Goal: Task Accomplishment & Management: Manage account settings

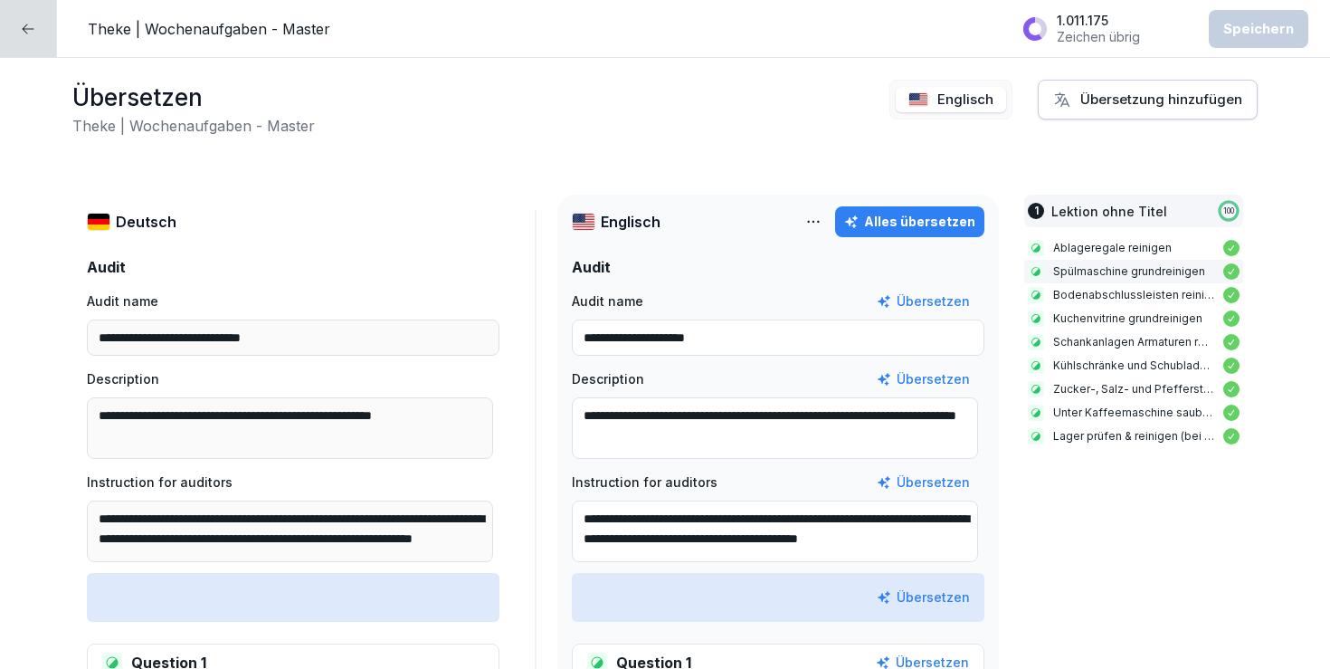
scroll to position [20, 0]
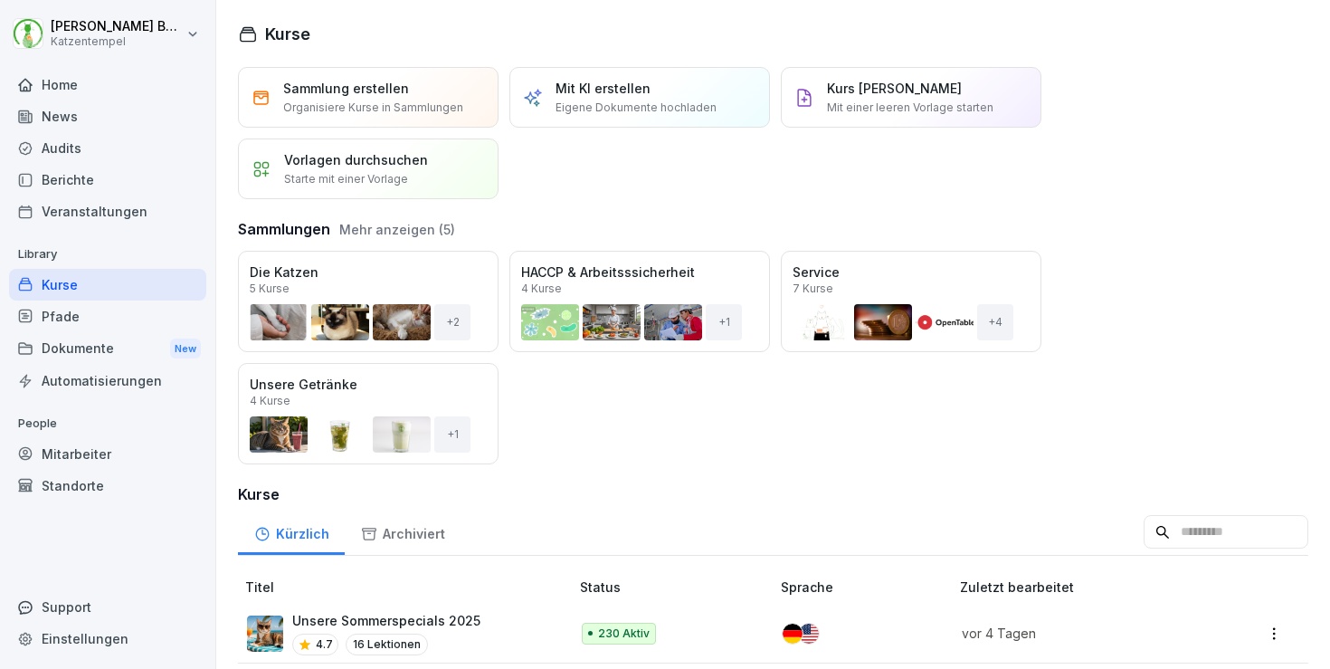
click at [397, 535] on div "Archiviert" at bounding box center [403, 531] width 116 height 46
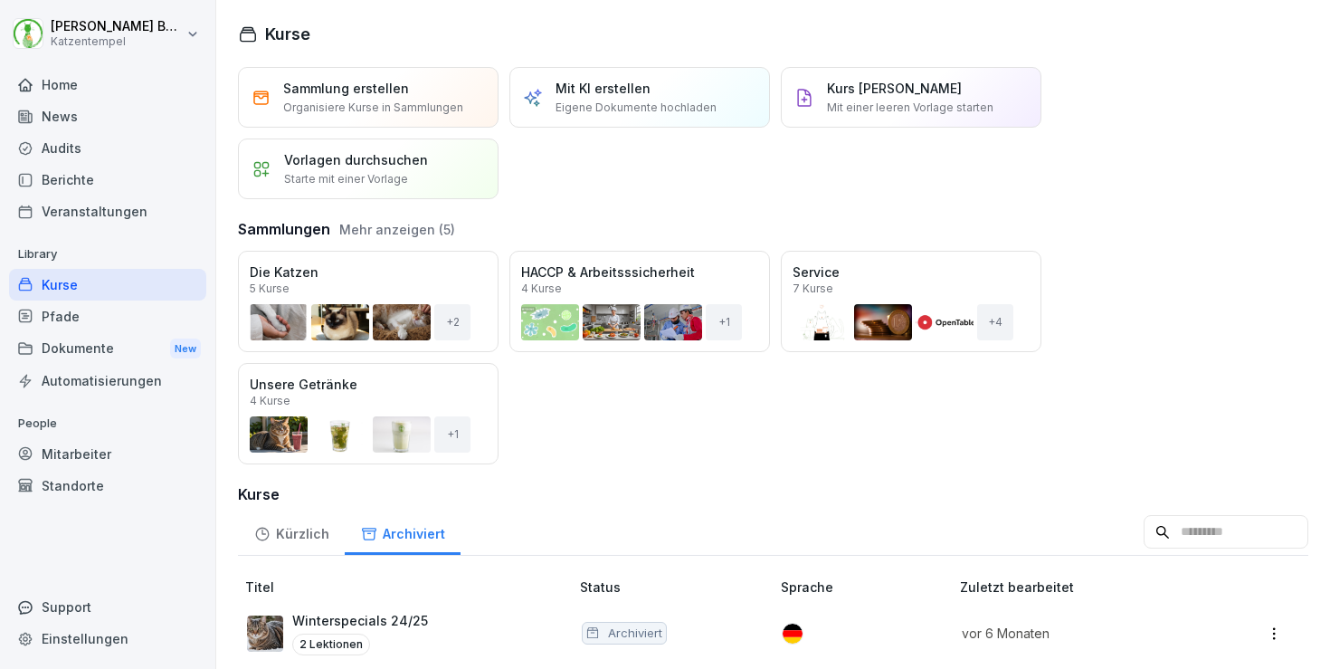
scroll to position [21, 0]
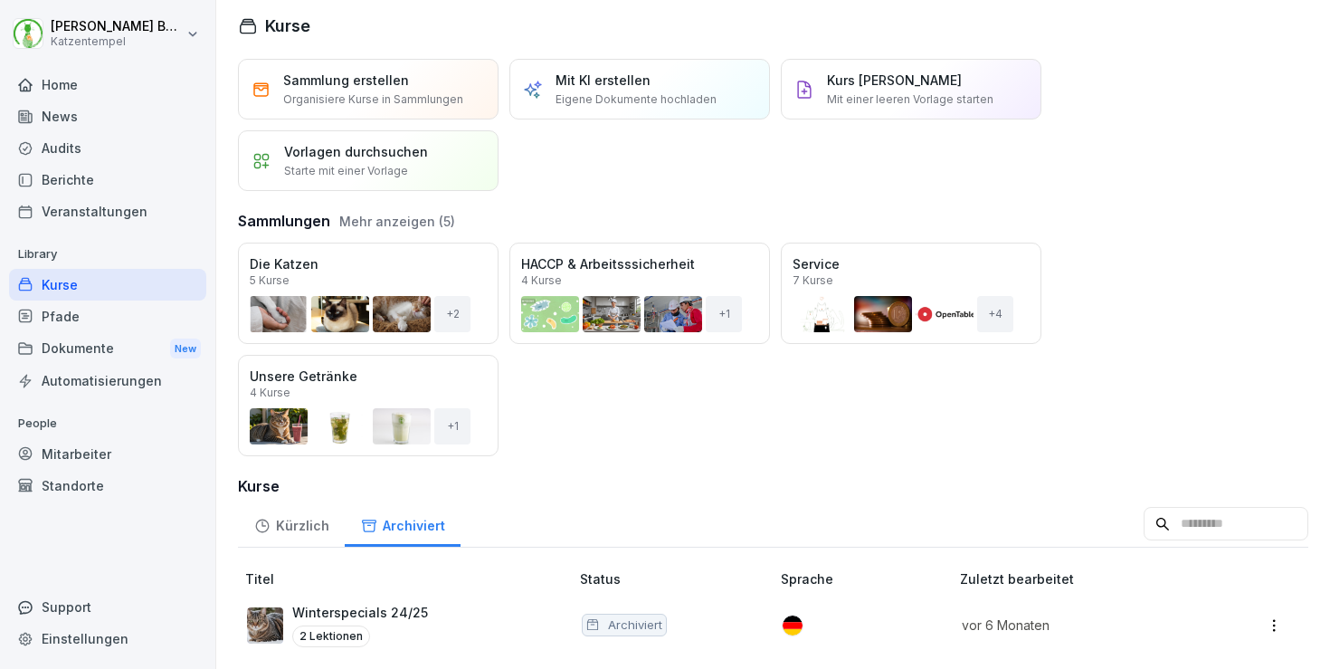
click at [414, 610] on div "Winterspecials 24/25 2 Lektionen" at bounding box center [360, 625] width 136 height 44
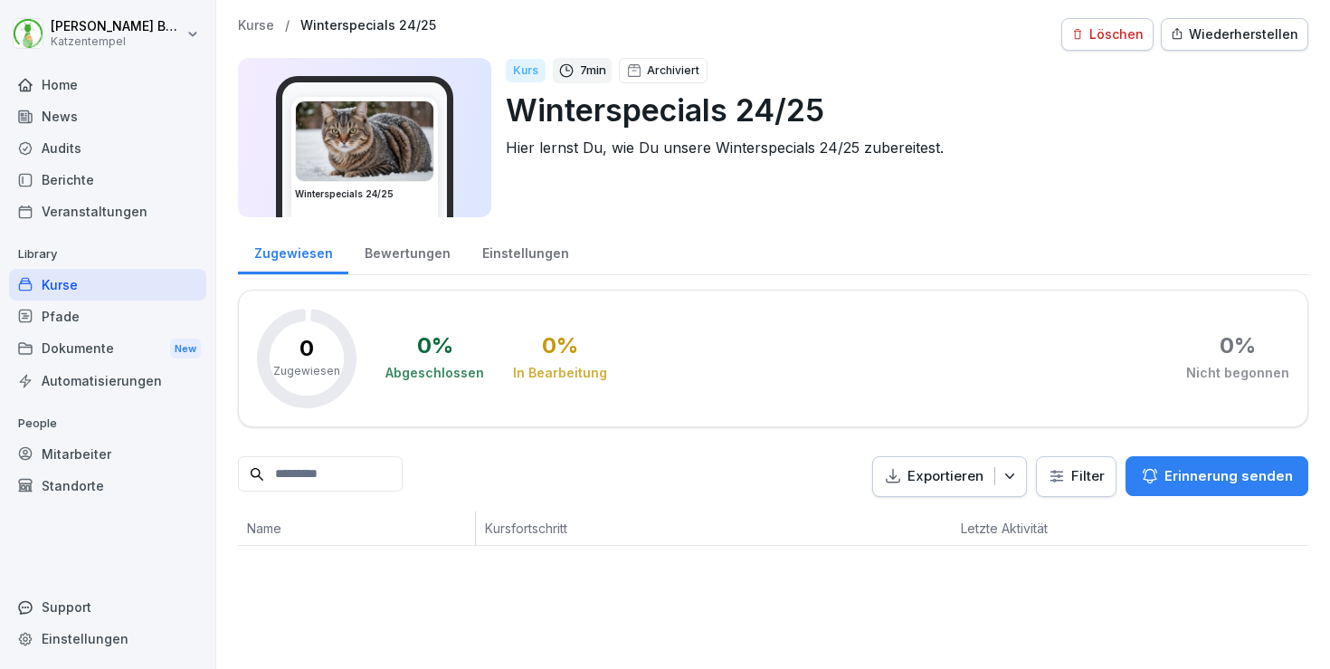
click at [254, 24] on p "Kurse" at bounding box center [256, 25] width 36 height 15
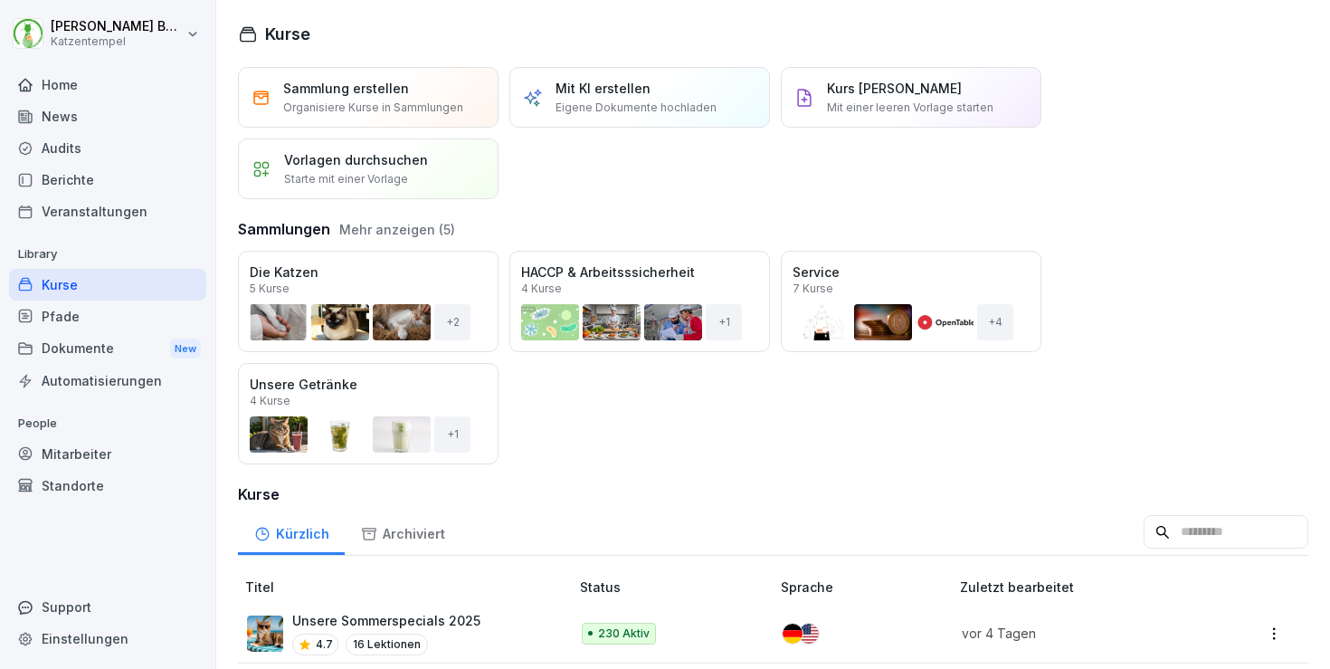
click at [407, 541] on div "Archiviert" at bounding box center [403, 531] width 116 height 46
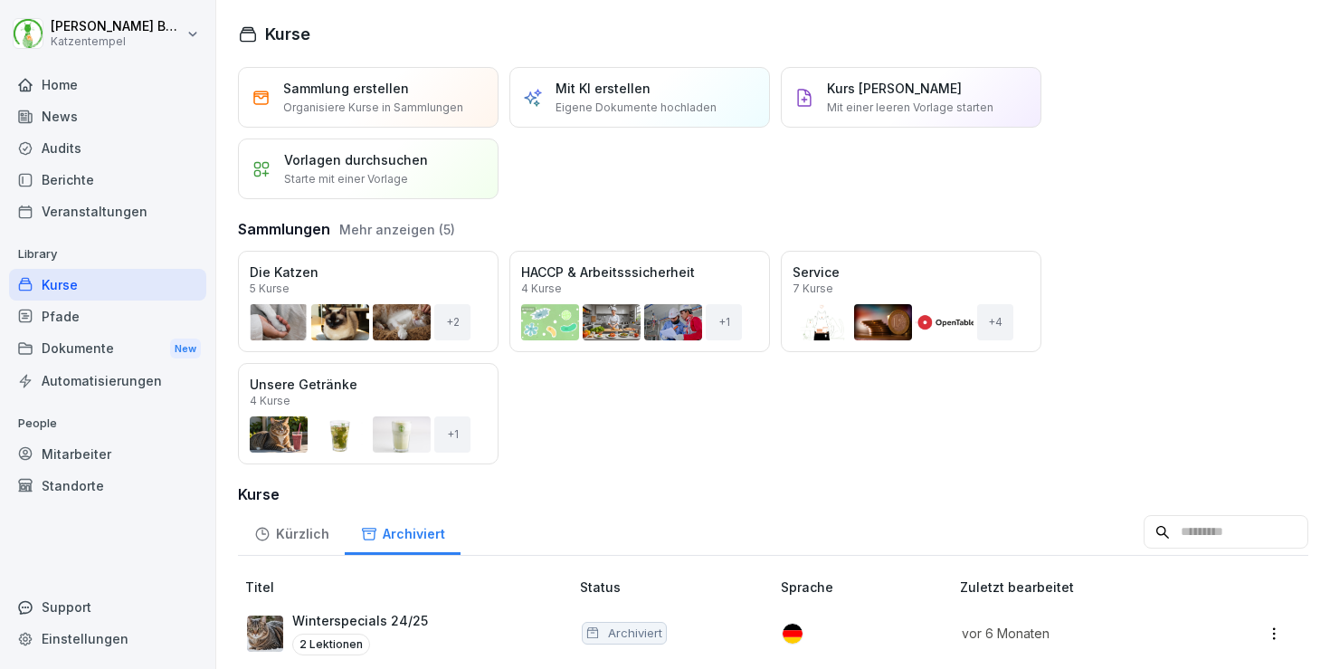
scroll to position [21, 0]
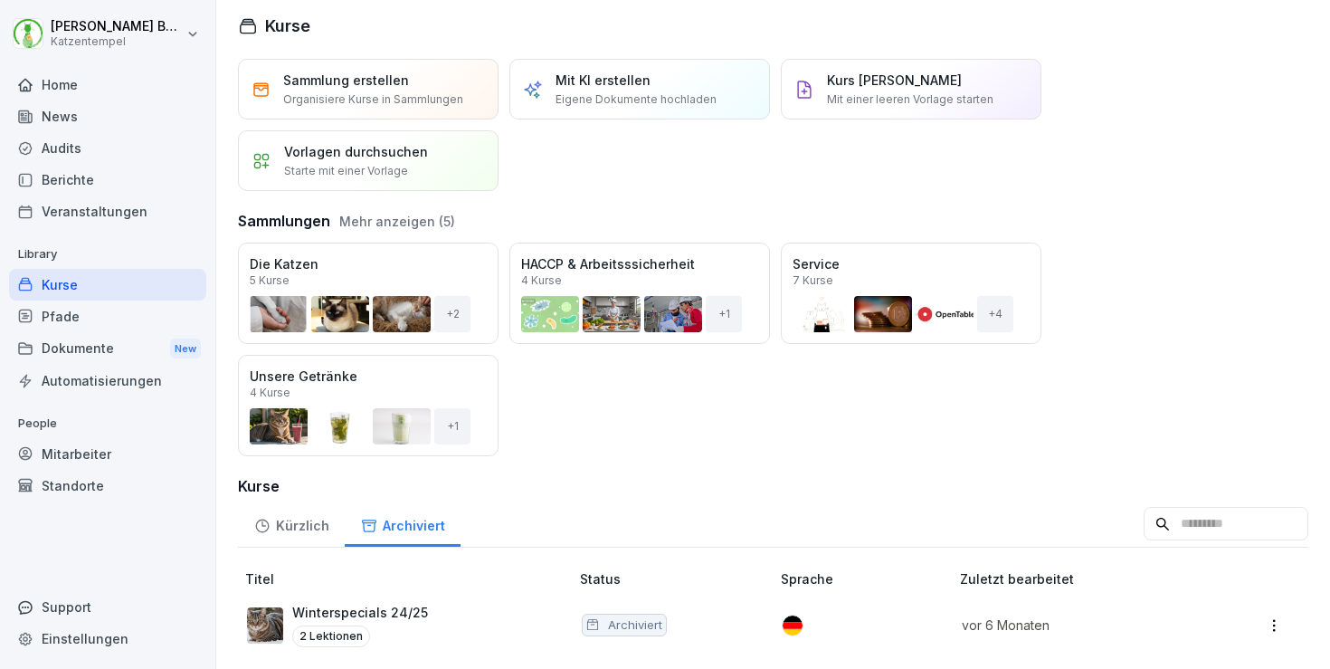
click at [374, 625] on div "2 Lektionen" at bounding box center [360, 636] width 136 height 22
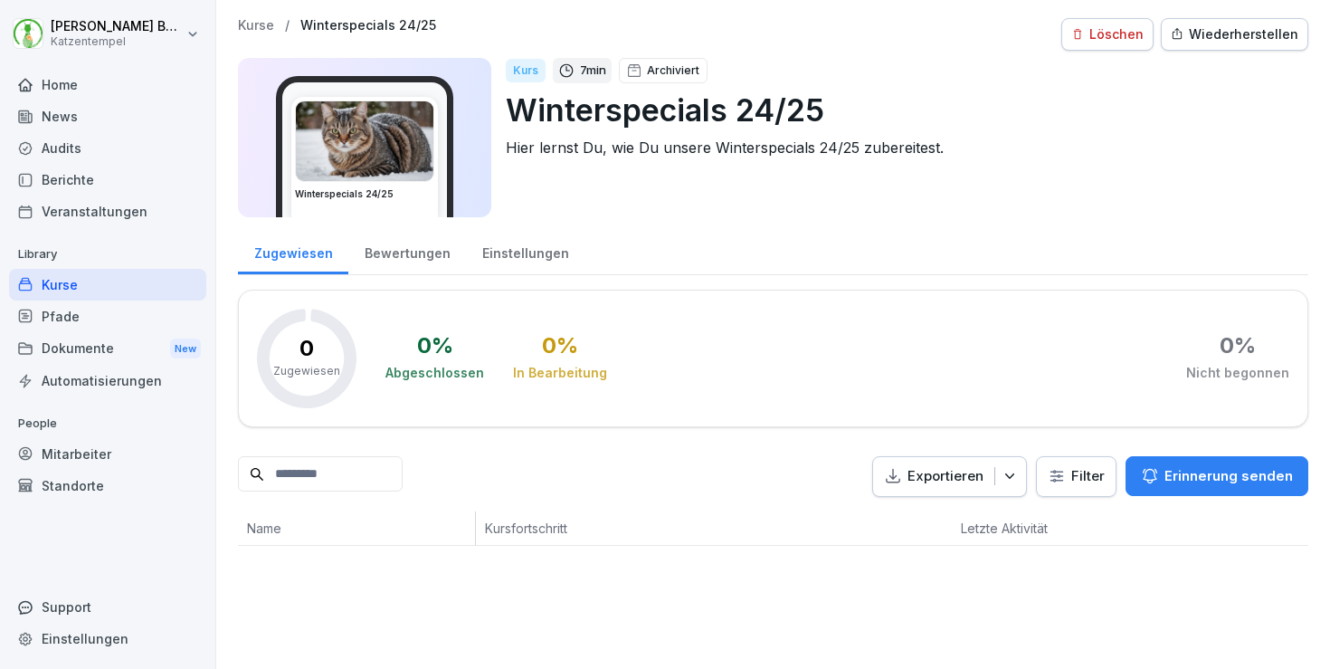
click at [394, 134] on img at bounding box center [365, 141] width 138 height 80
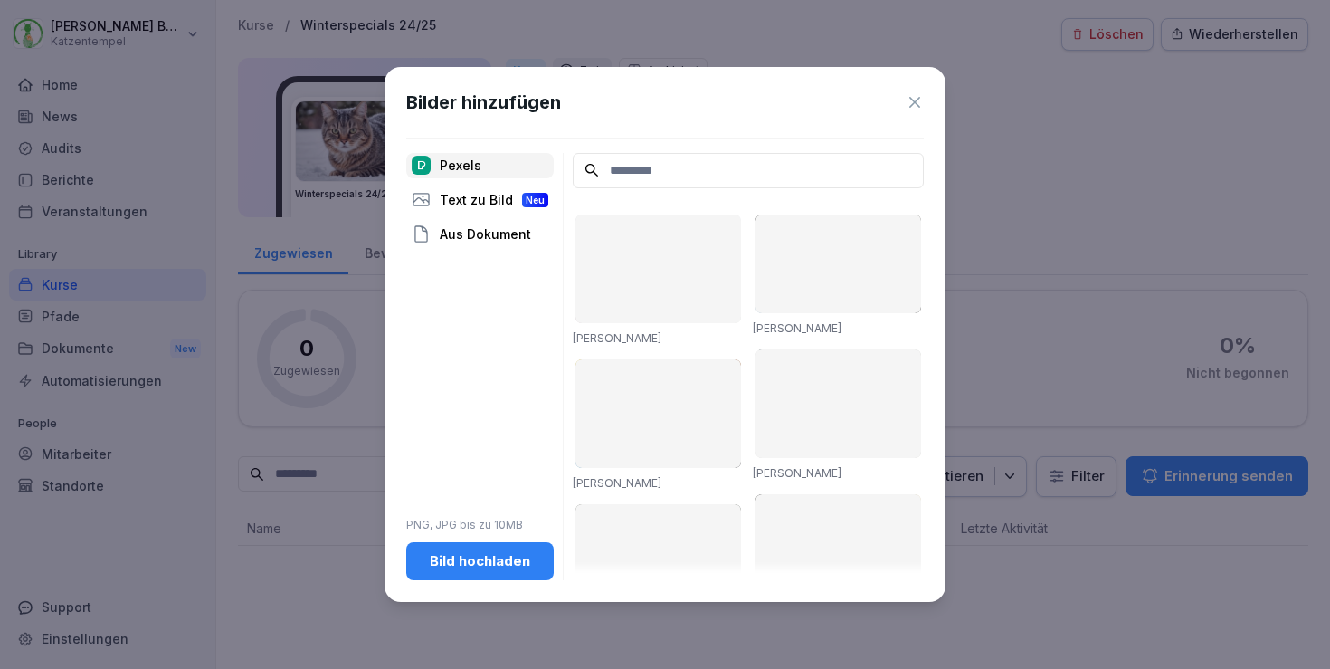
click at [921, 103] on icon at bounding box center [915, 102] width 18 height 18
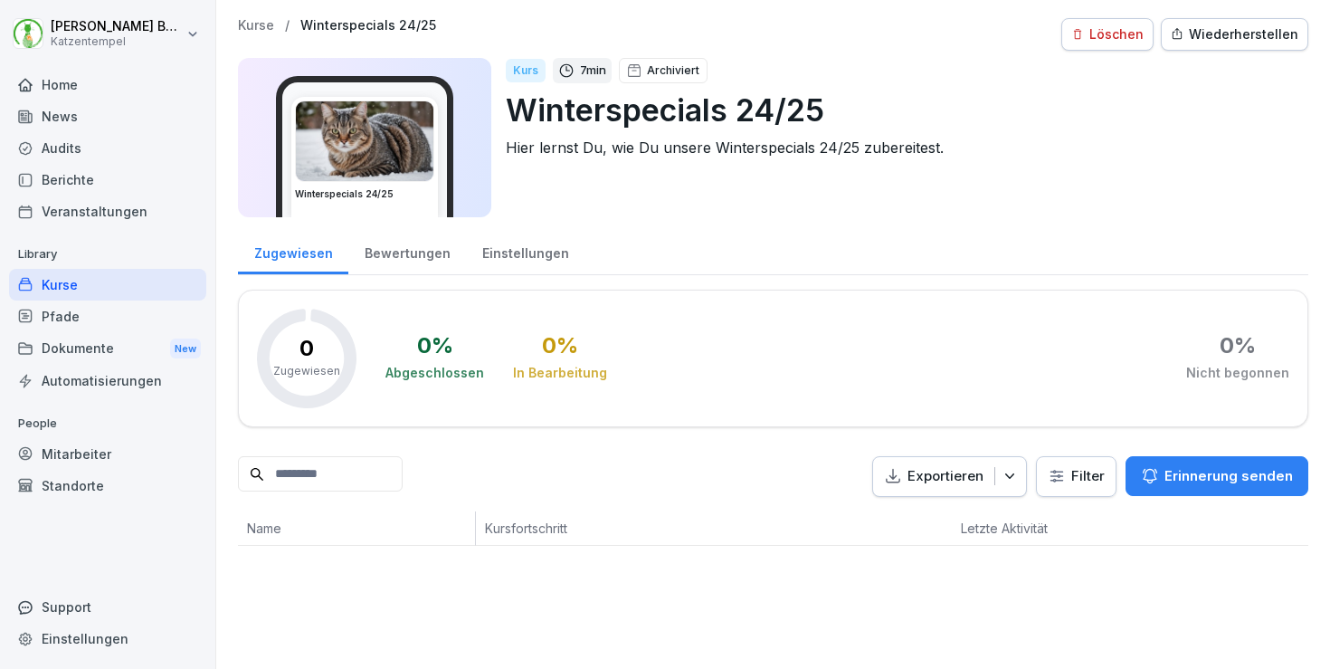
click at [418, 252] on div "Bewertungen" at bounding box center [407, 251] width 118 height 46
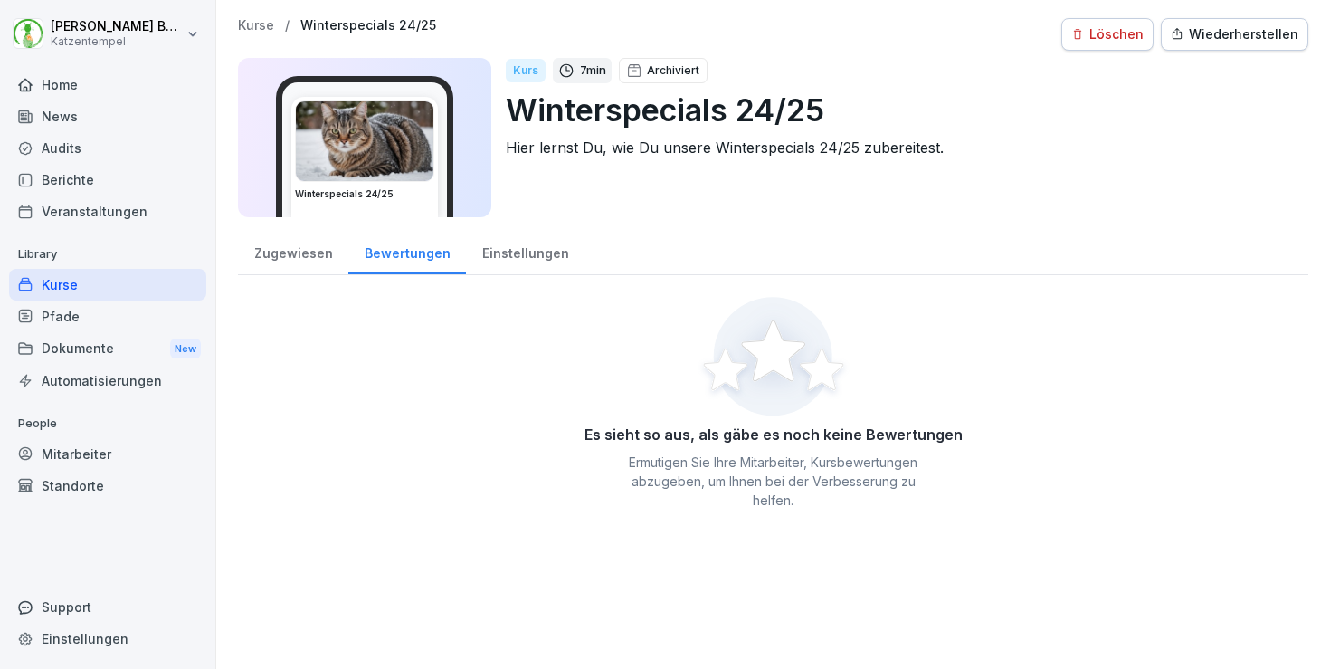
click at [519, 250] on div "Einstellungen" at bounding box center [525, 251] width 119 height 46
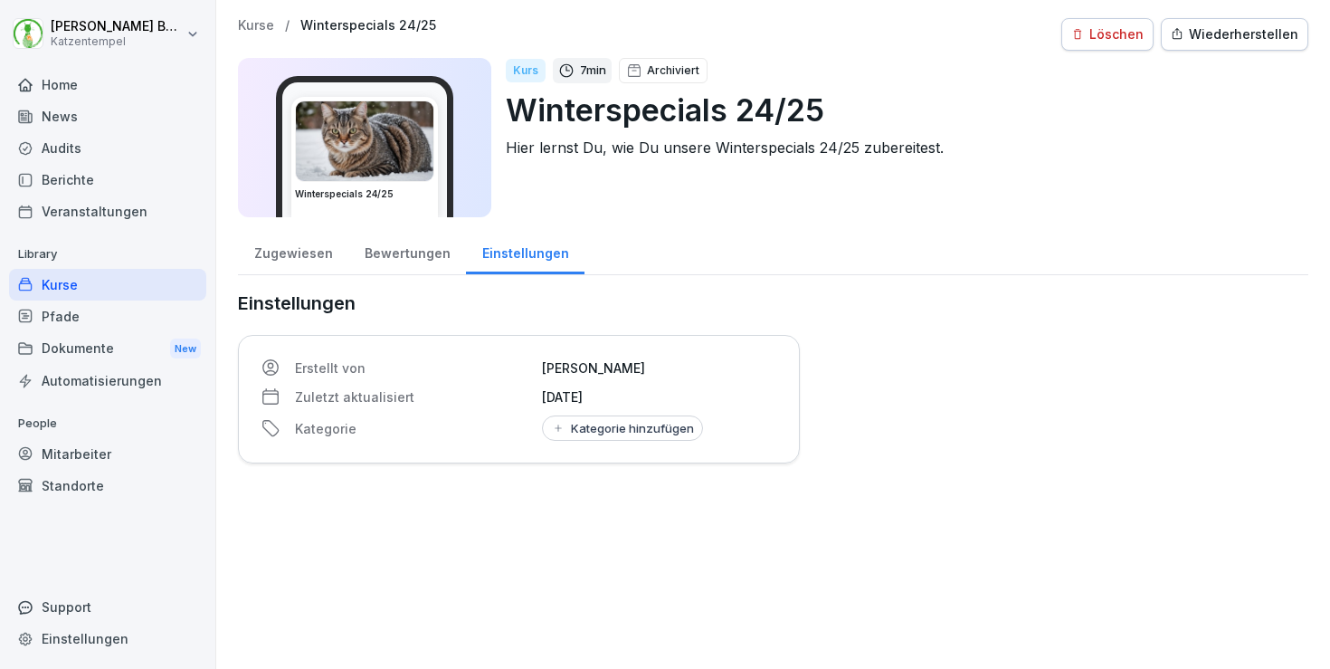
click at [299, 253] on div "Zugewiesen" at bounding box center [293, 251] width 110 height 46
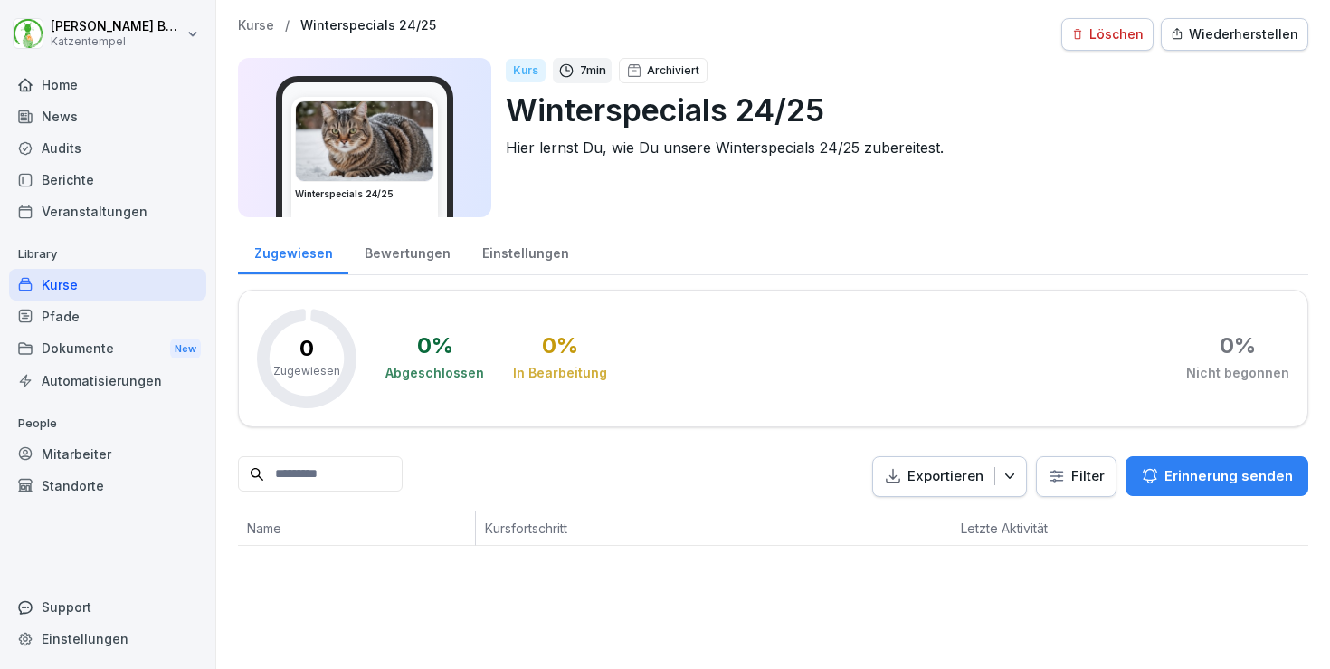
click at [245, 24] on p "Kurse" at bounding box center [256, 25] width 36 height 15
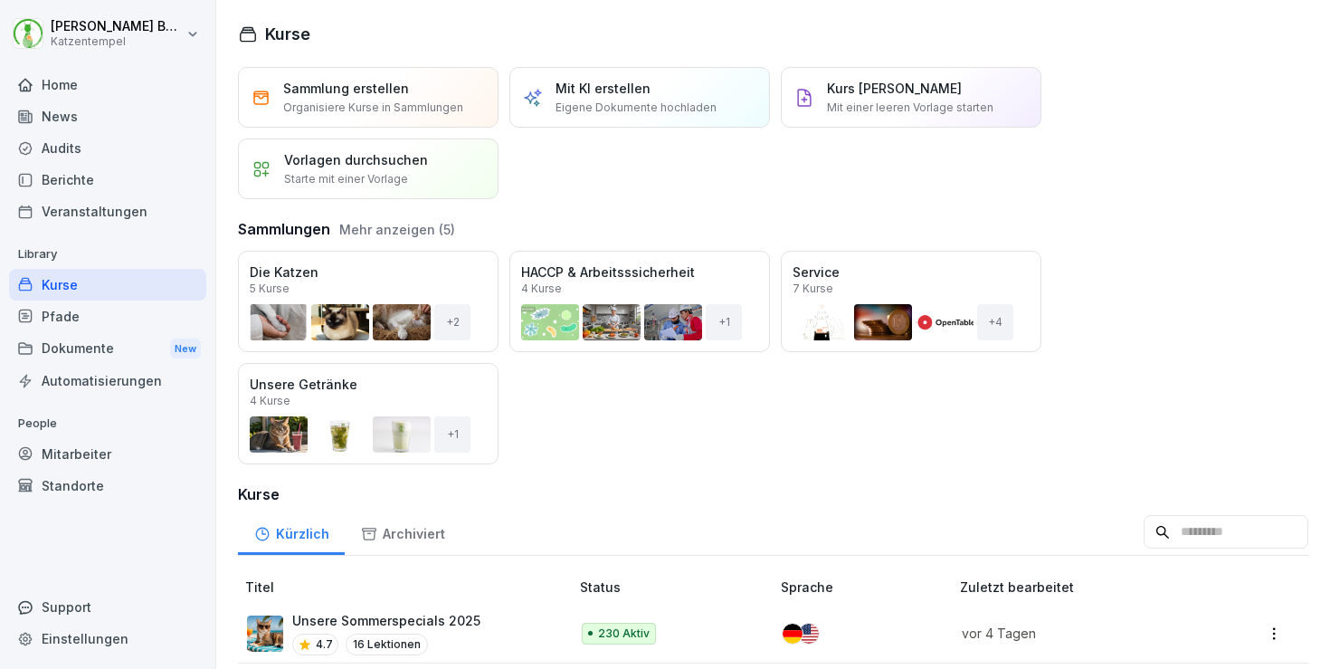
click at [413, 228] on button "Mehr anzeigen (5)" at bounding box center [397, 229] width 116 height 19
click at [0, 0] on div "Öffnen" at bounding box center [0, 0] width 0 height 0
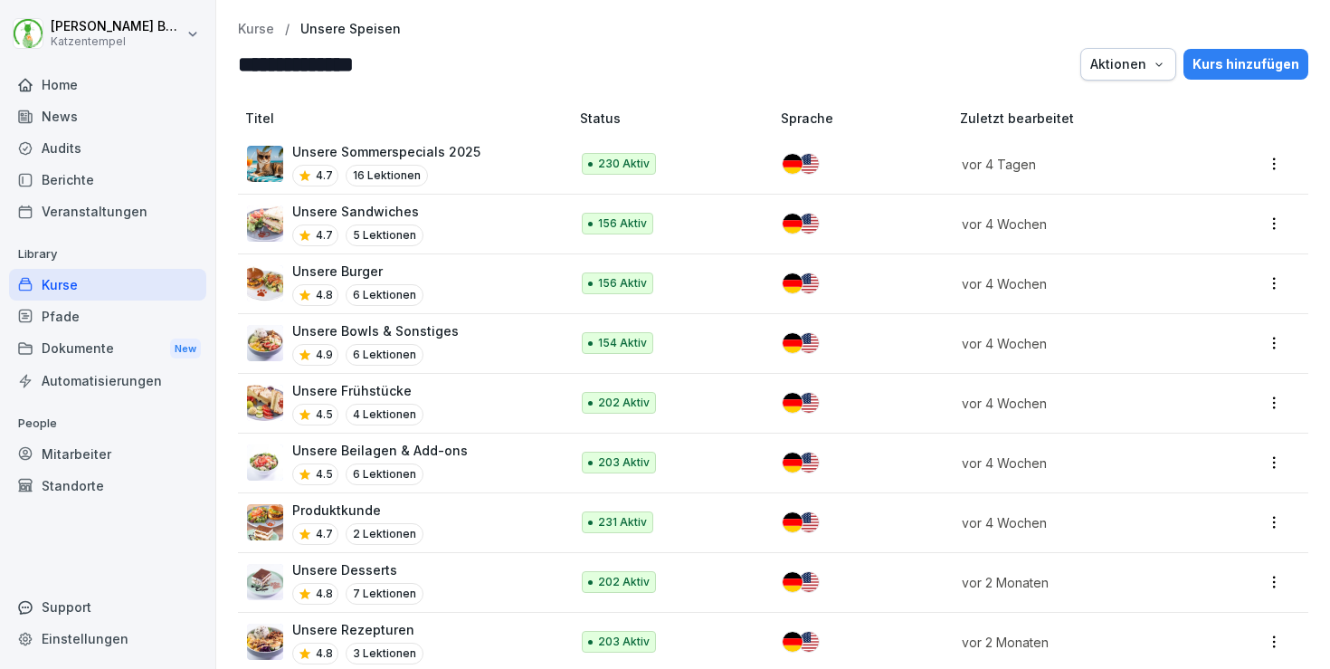
scroll to position [21, 0]
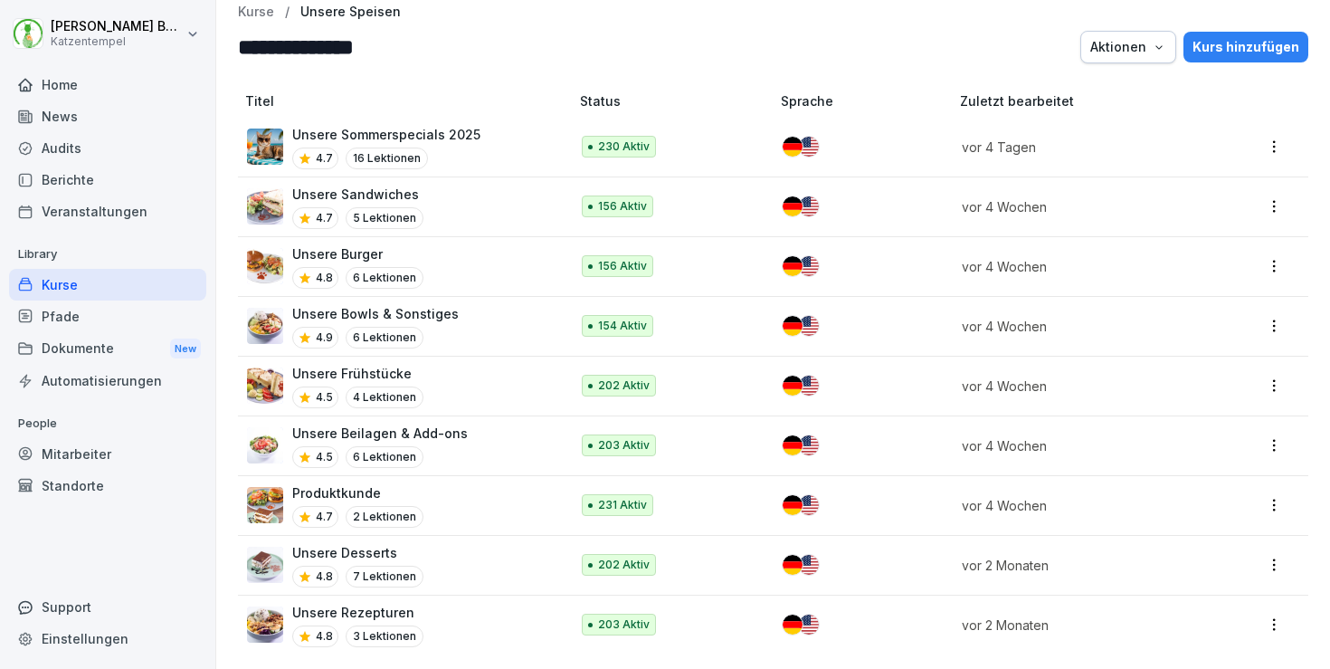
click at [246, 7] on p "Kurse" at bounding box center [256, 12] width 36 height 15
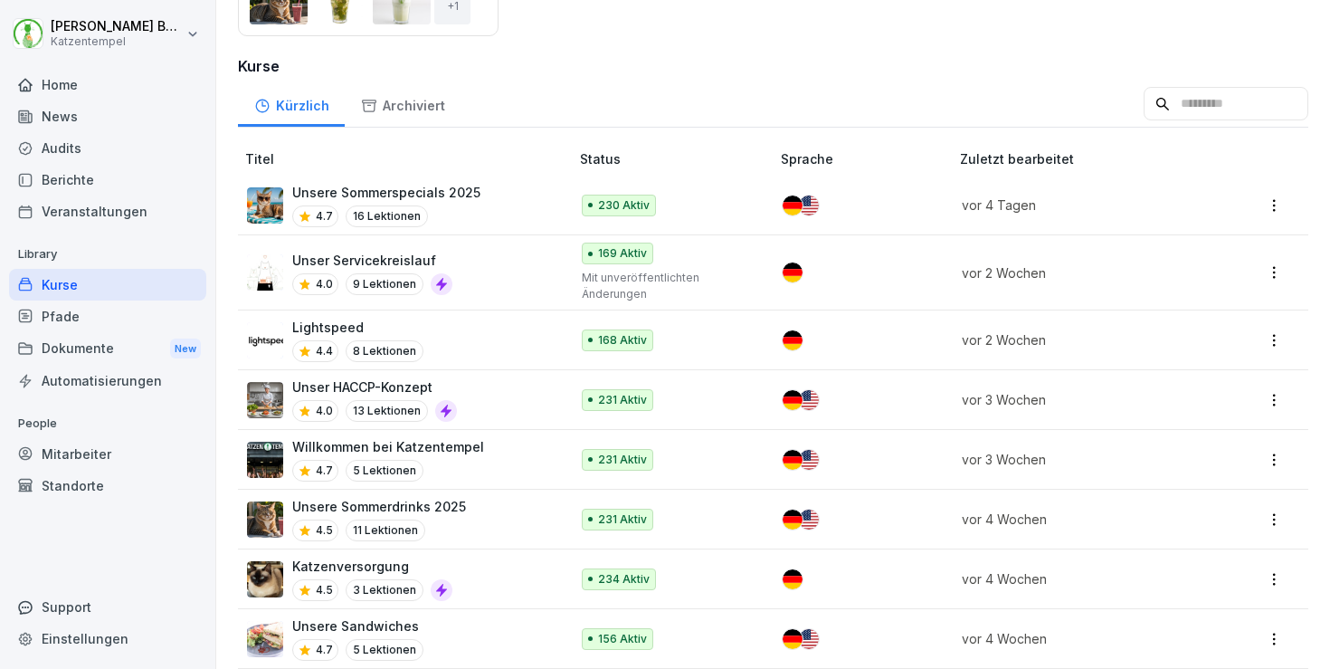
scroll to position [7, 0]
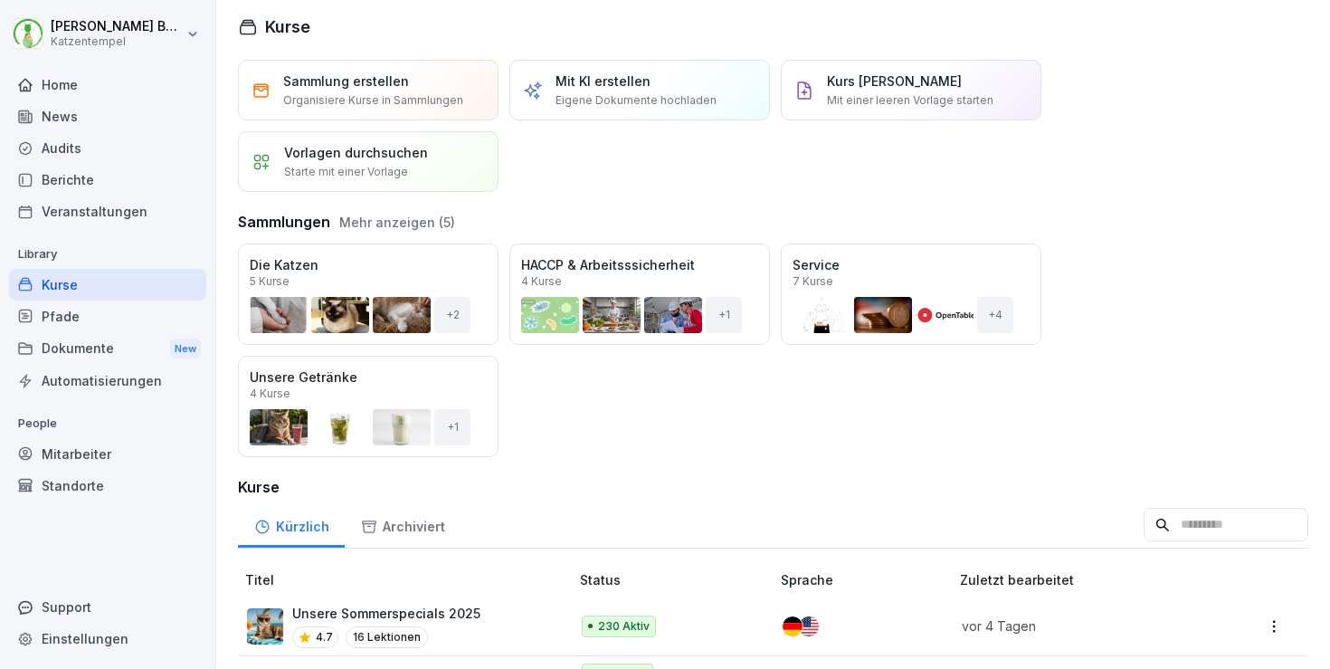
click at [1144, 527] on input at bounding box center [1226, 525] width 165 height 34
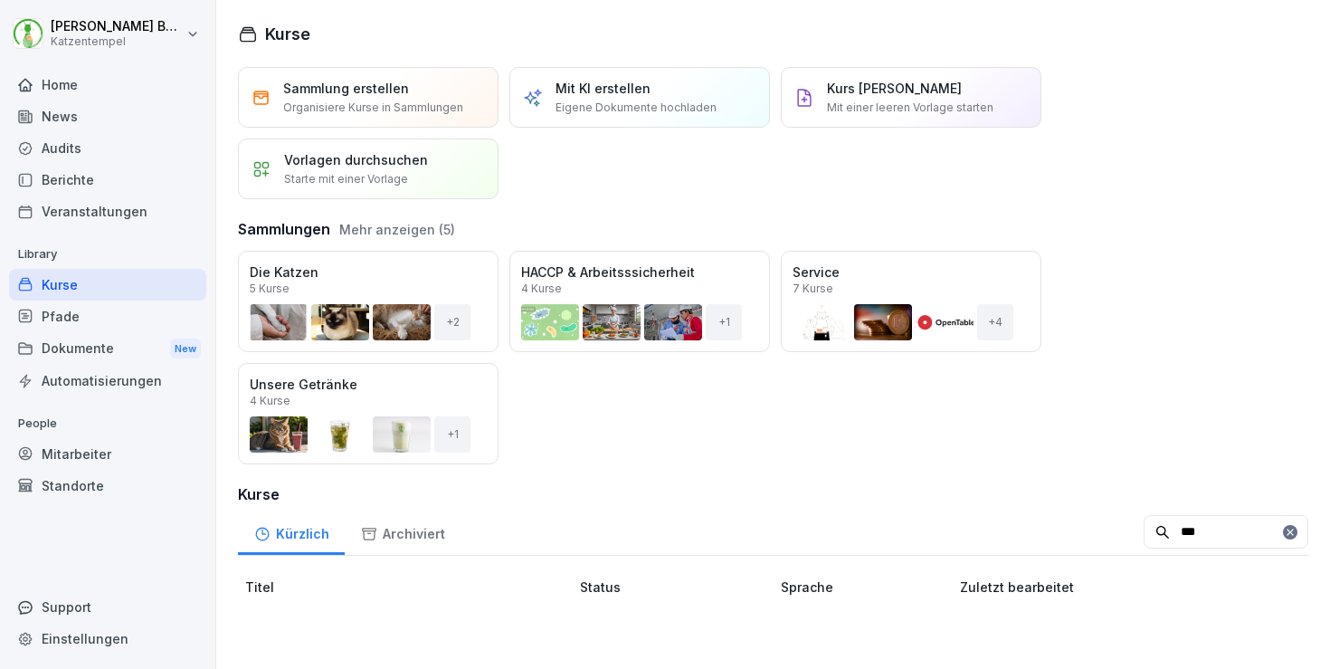
type input "***"
click at [1285, 530] on icon at bounding box center [1290, 532] width 11 height 11
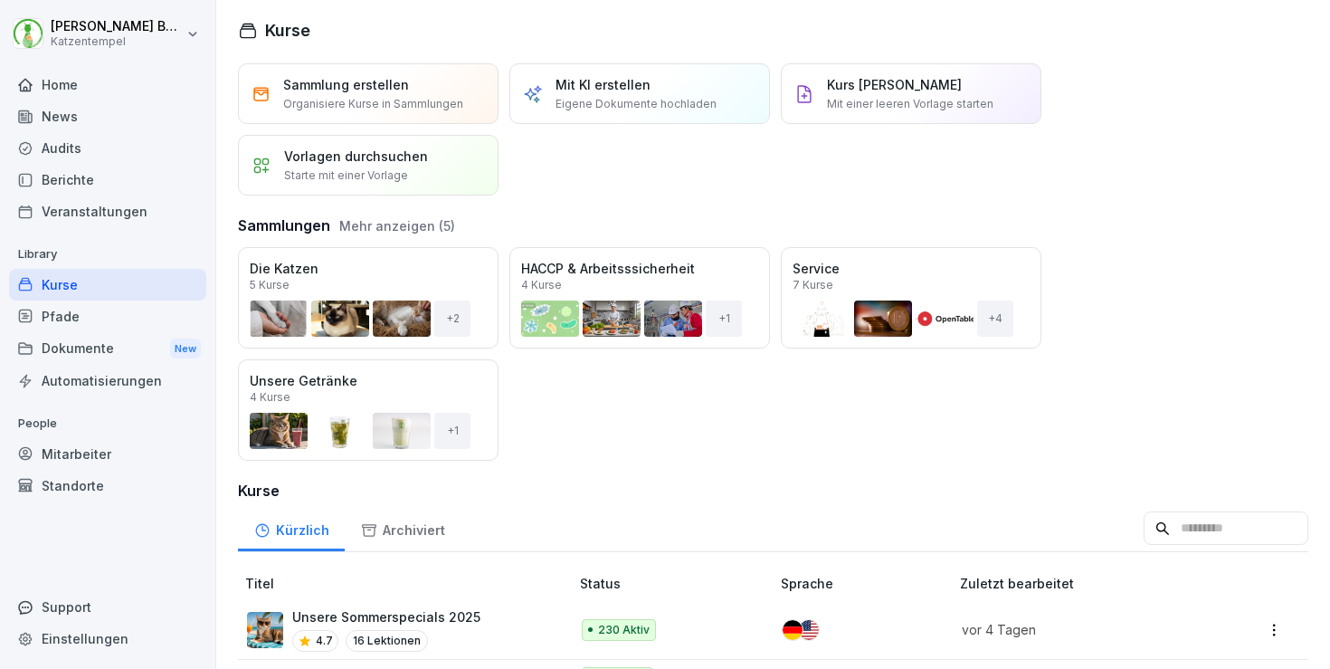
scroll to position [7, 0]
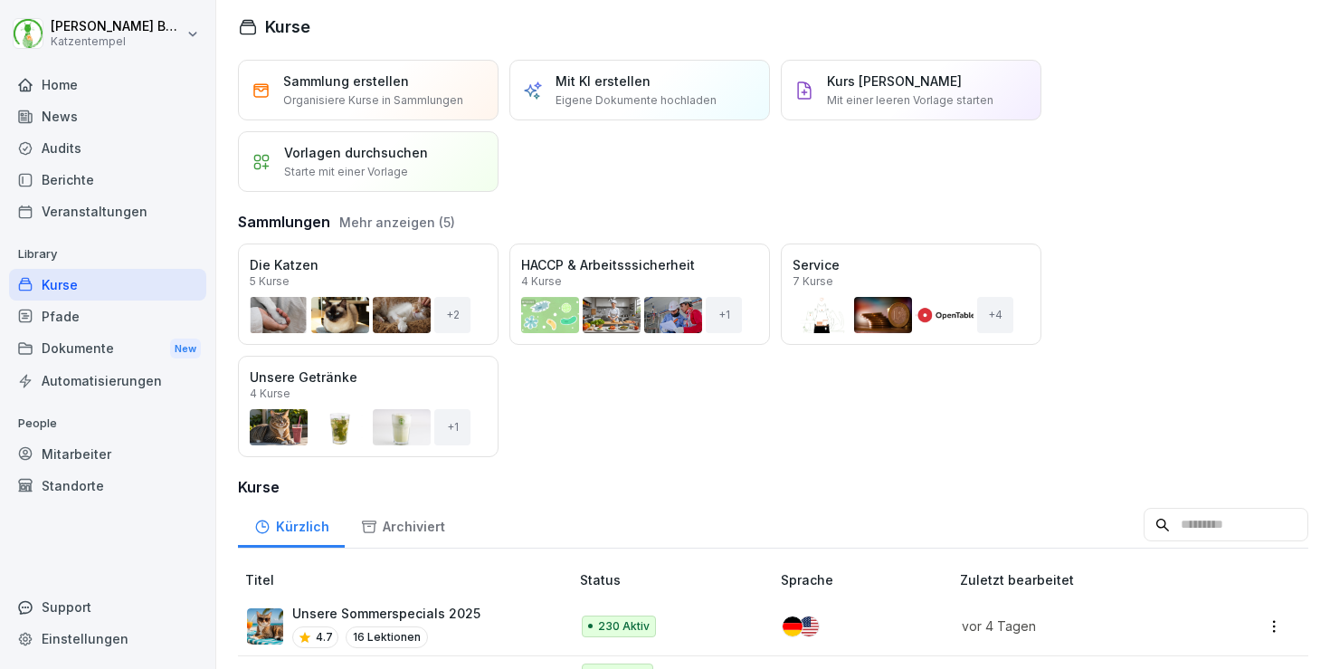
click at [463, 624] on div "Unsere Sommerspecials 2025 4.7 16 Lektionen" at bounding box center [386, 625] width 188 height 44
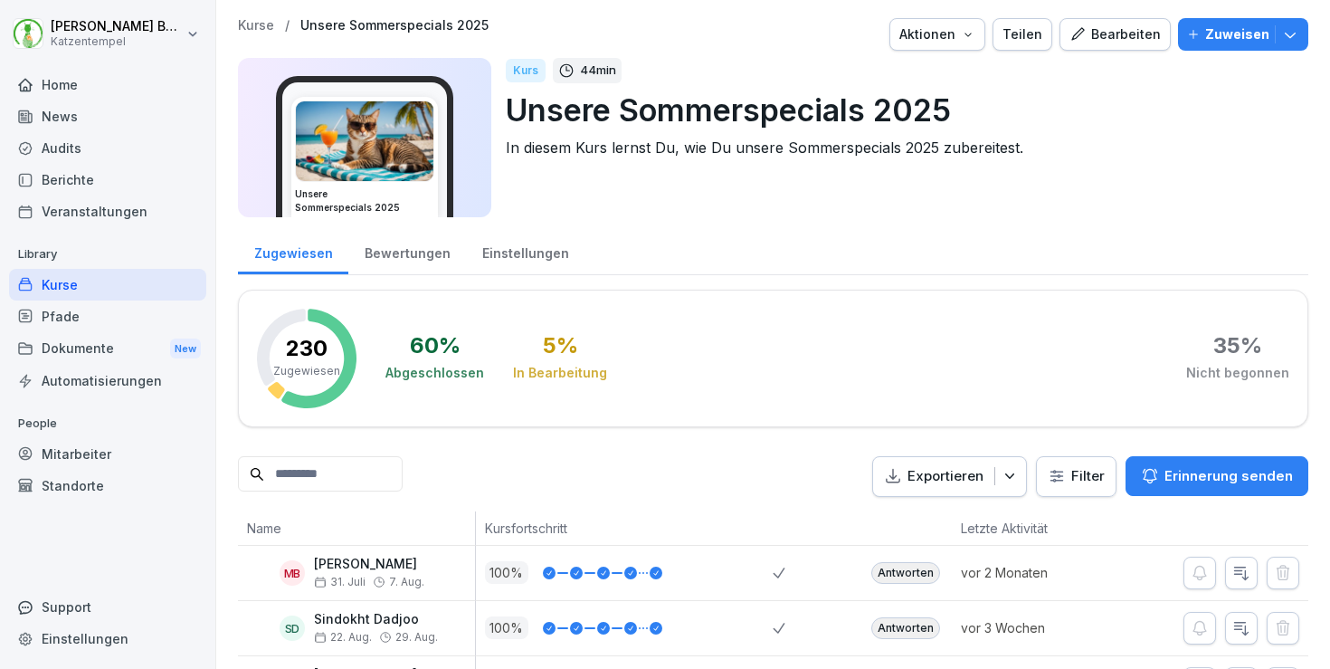
click at [1114, 46] on button "Bearbeiten" at bounding box center [1114, 34] width 111 height 33
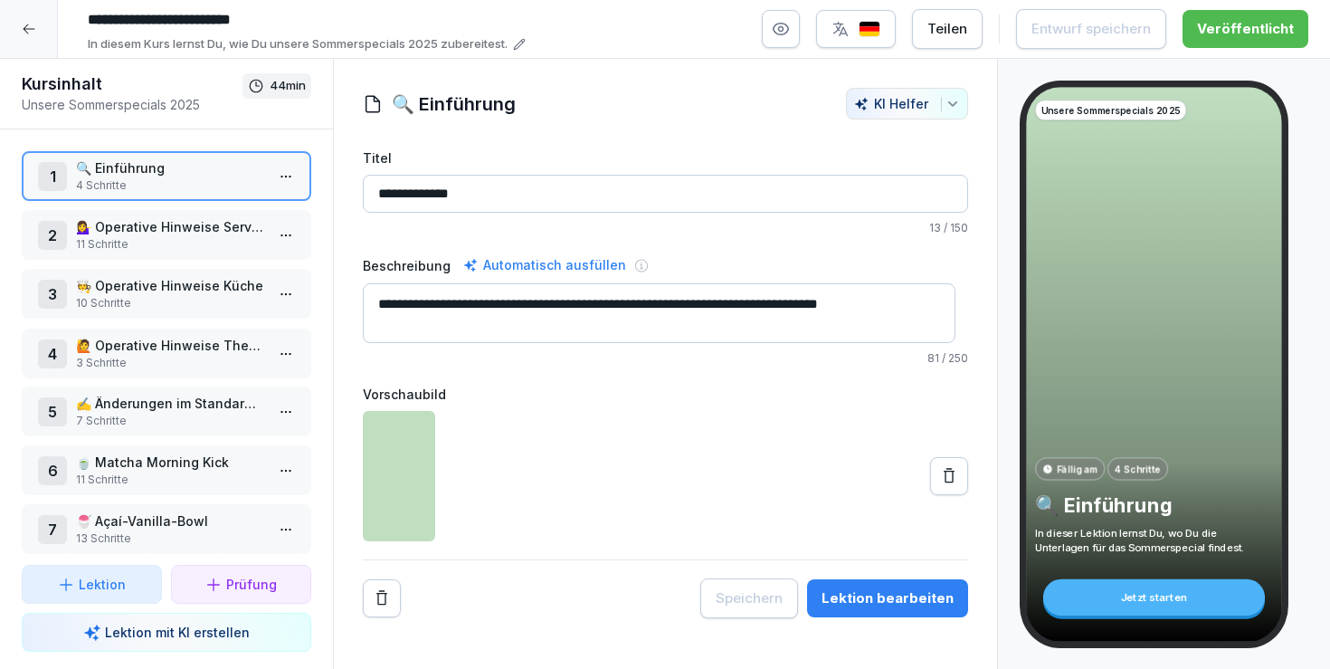
click at [183, 348] on p "🙋 Operative Hinweise Theke" at bounding box center [170, 345] width 188 height 19
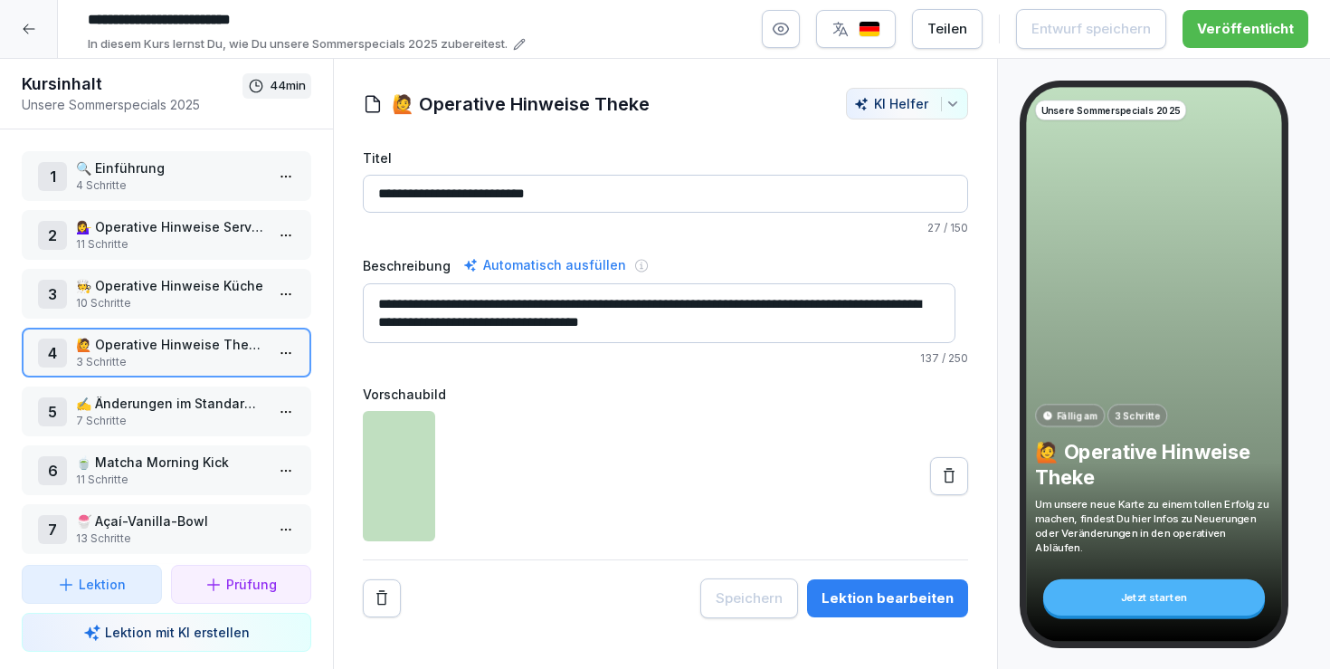
click at [29, 31] on icon at bounding box center [29, 29] width 14 height 14
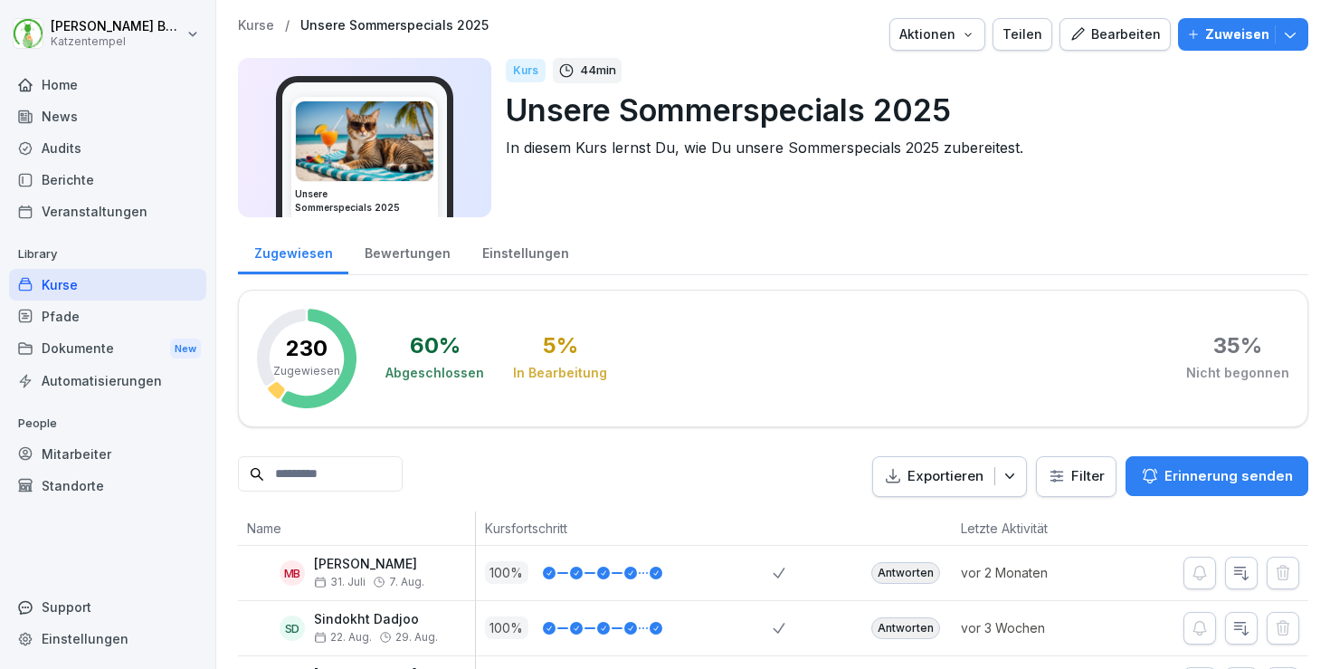
click at [68, 115] on div "News" at bounding box center [107, 116] width 197 height 32
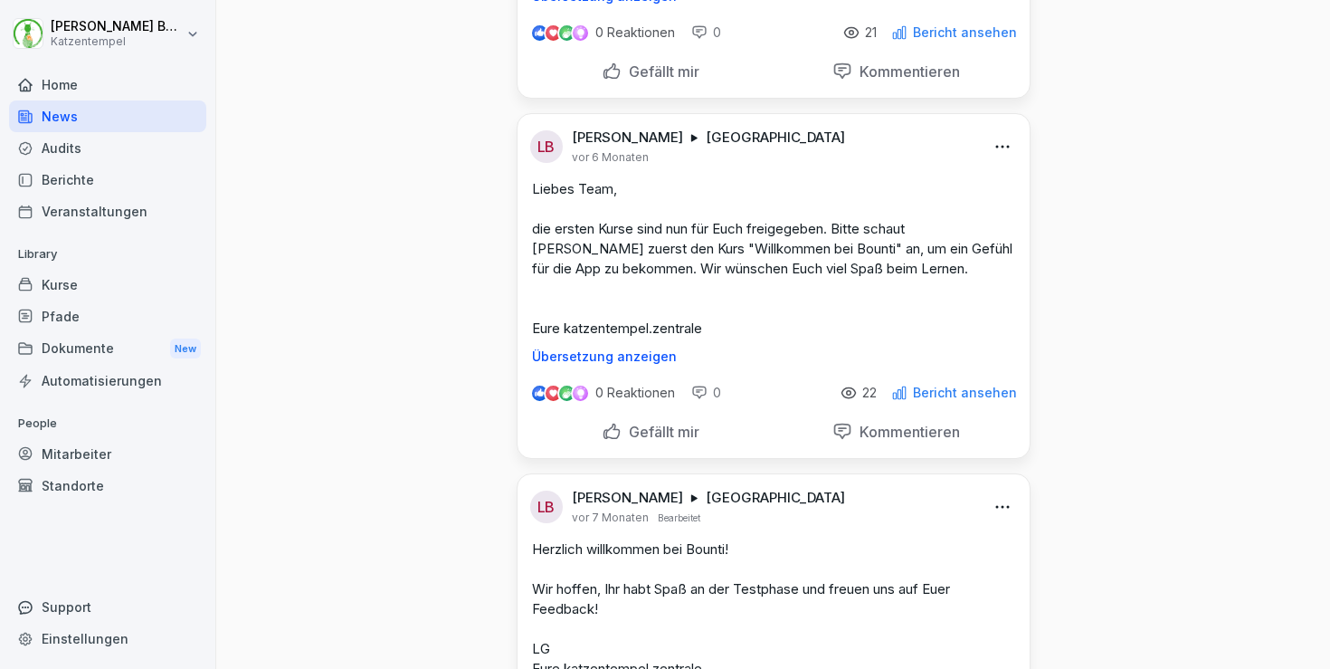
scroll to position [11392, 0]
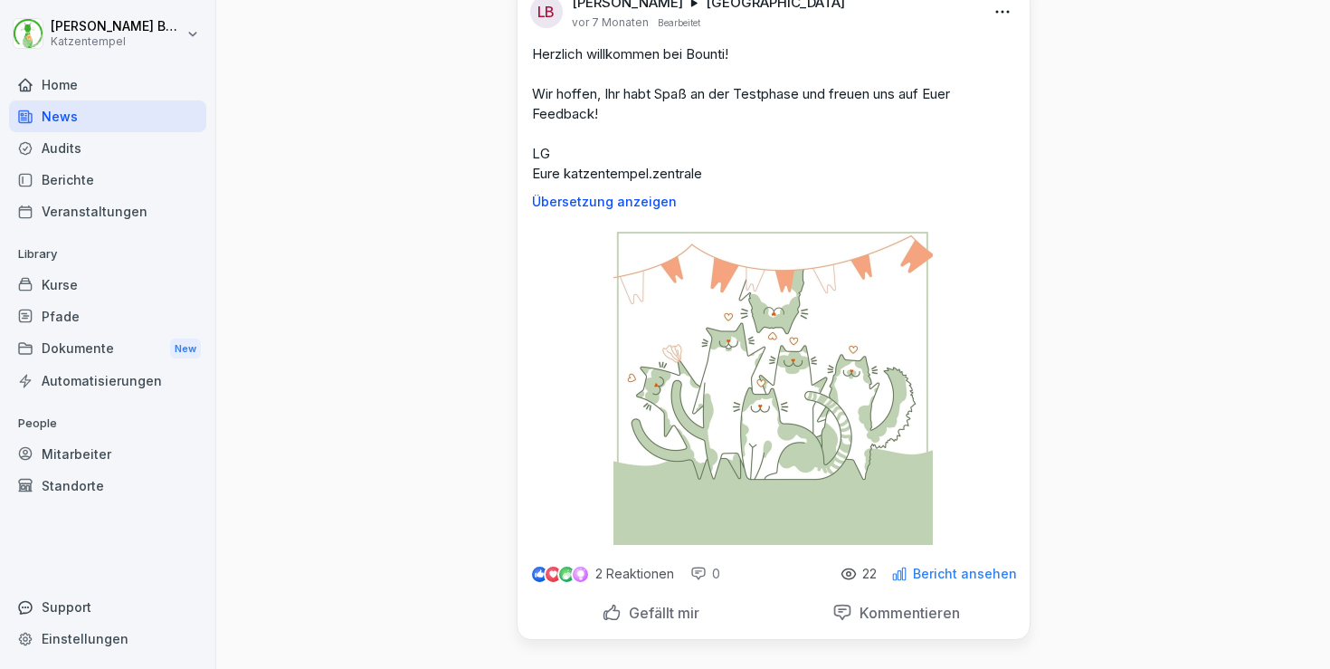
click at [58, 290] on div "Kurse" at bounding box center [107, 285] width 197 height 32
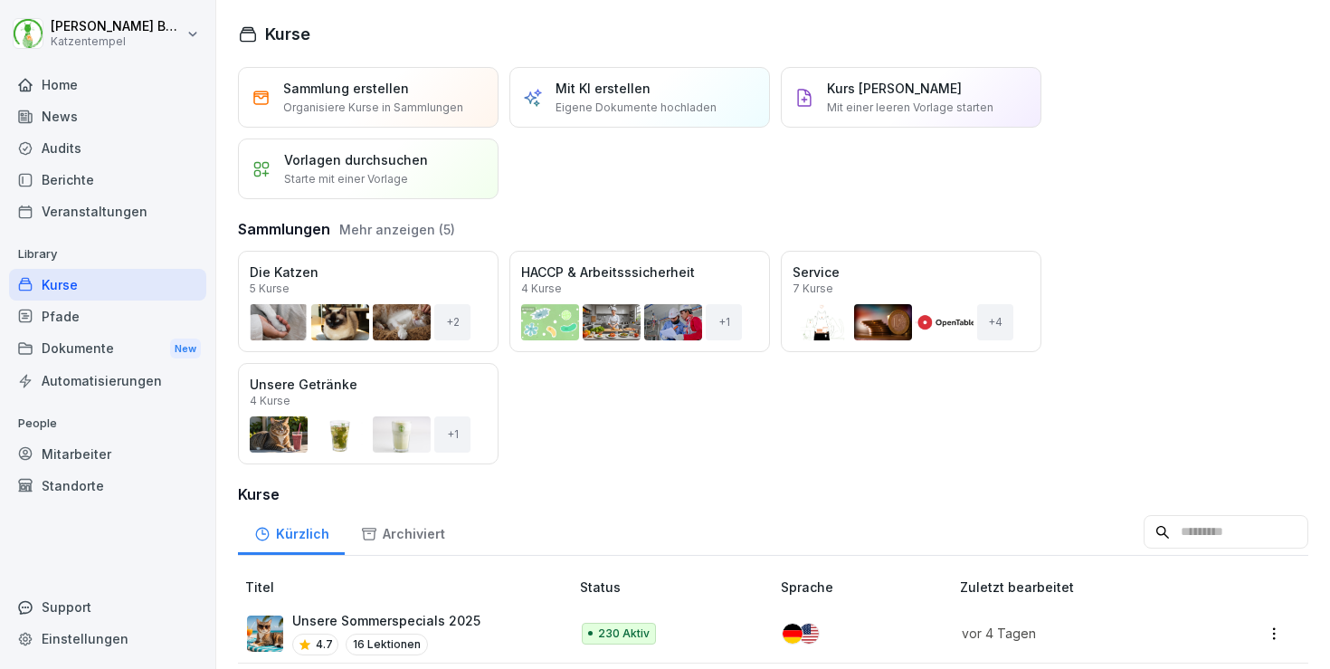
click at [400, 536] on div "Archiviert" at bounding box center [403, 531] width 116 height 46
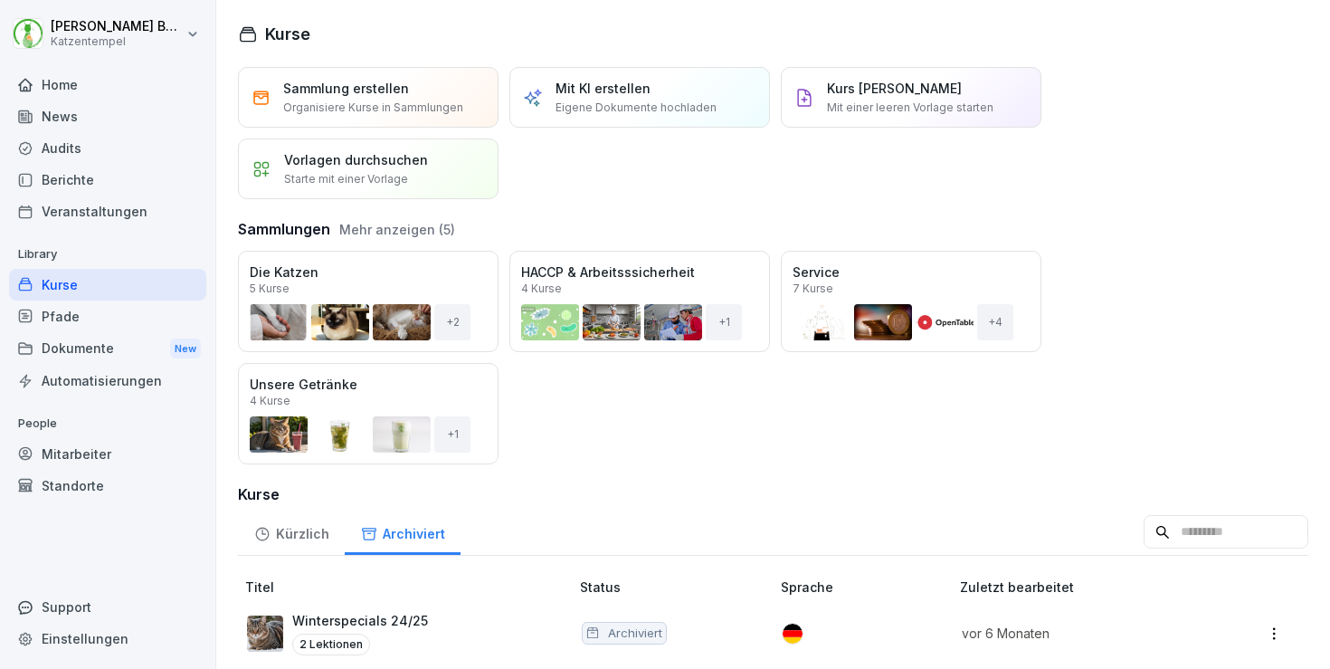
scroll to position [21, 0]
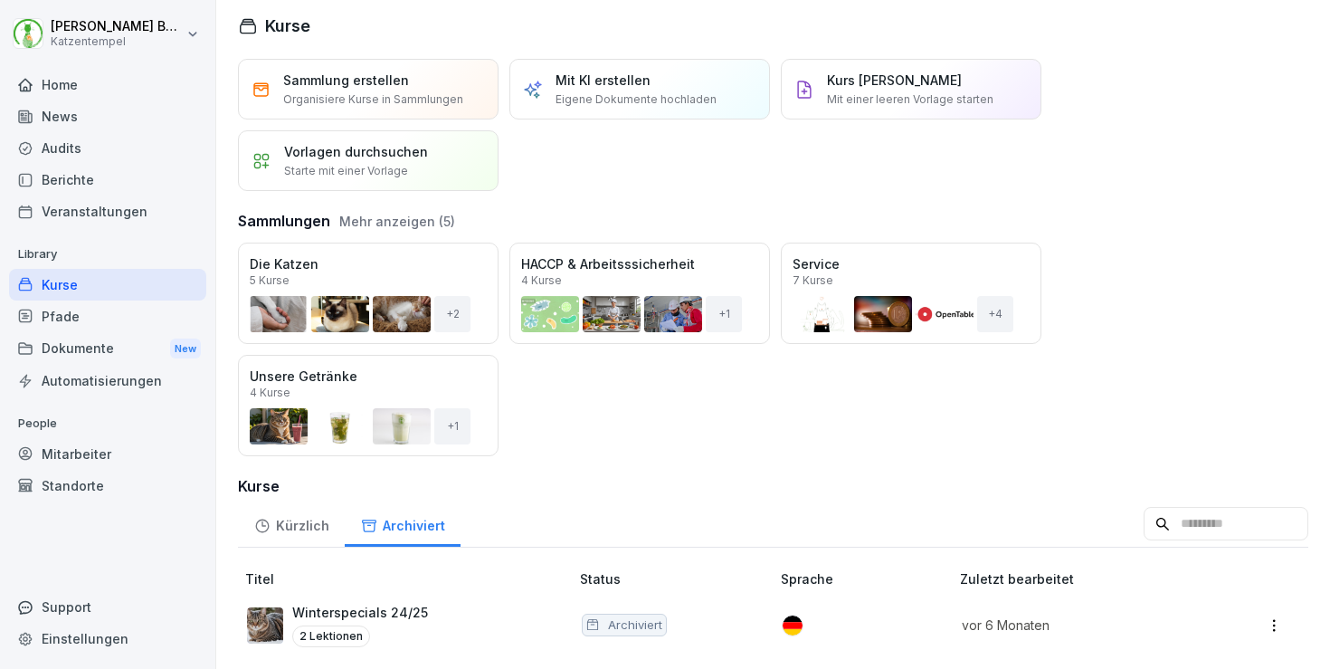
click at [878, 595] on td at bounding box center [863, 624] width 179 height 59
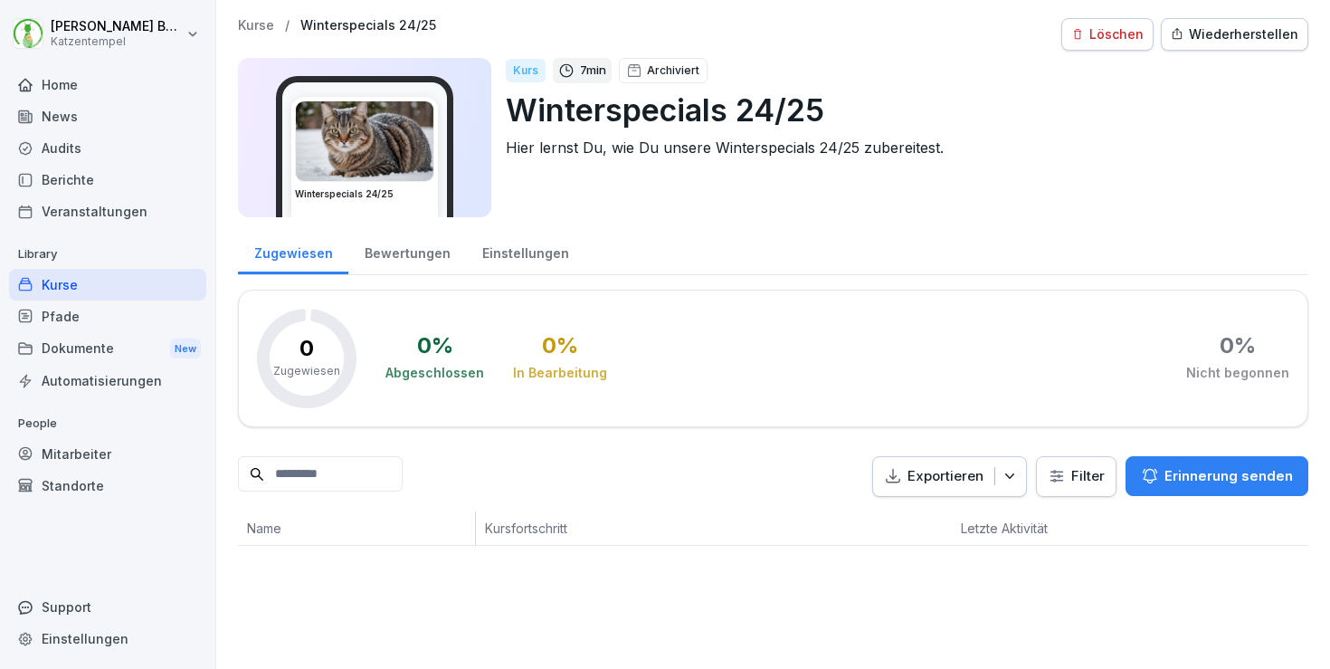
click at [1263, 38] on div "Wiederherstellen" at bounding box center [1235, 34] width 128 height 20
click at [1134, 42] on div "Bearbeiten" at bounding box center [1114, 34] width 91 height 20
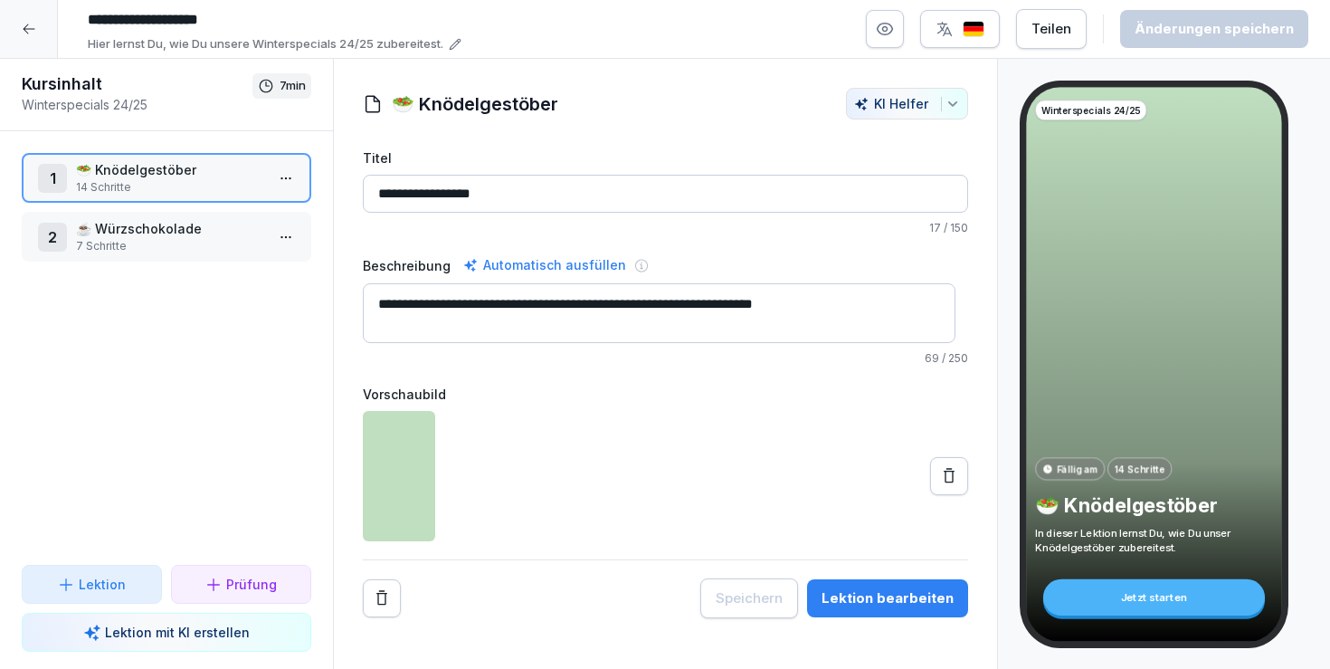
click at [43, 45] on div at bounding box center [29, 29] width 58 height 58
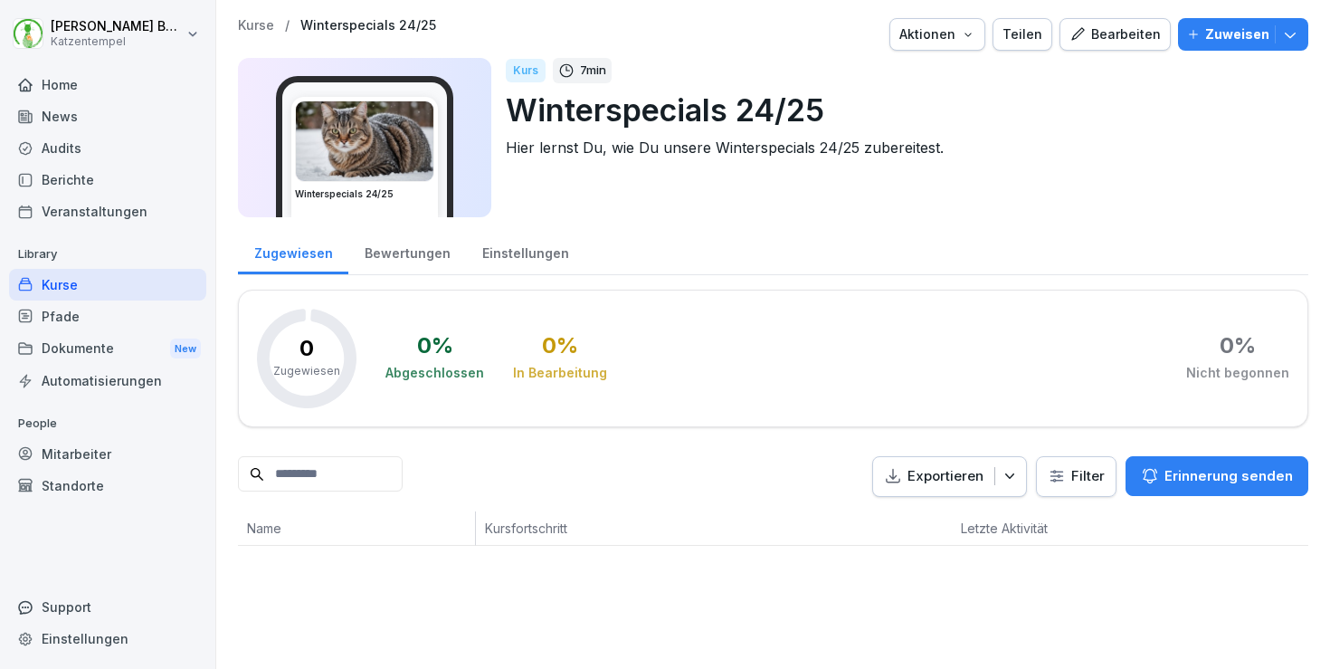
click at [260, 32] on p "Kurse" at bounding box center [256, 25] width 36 height 15
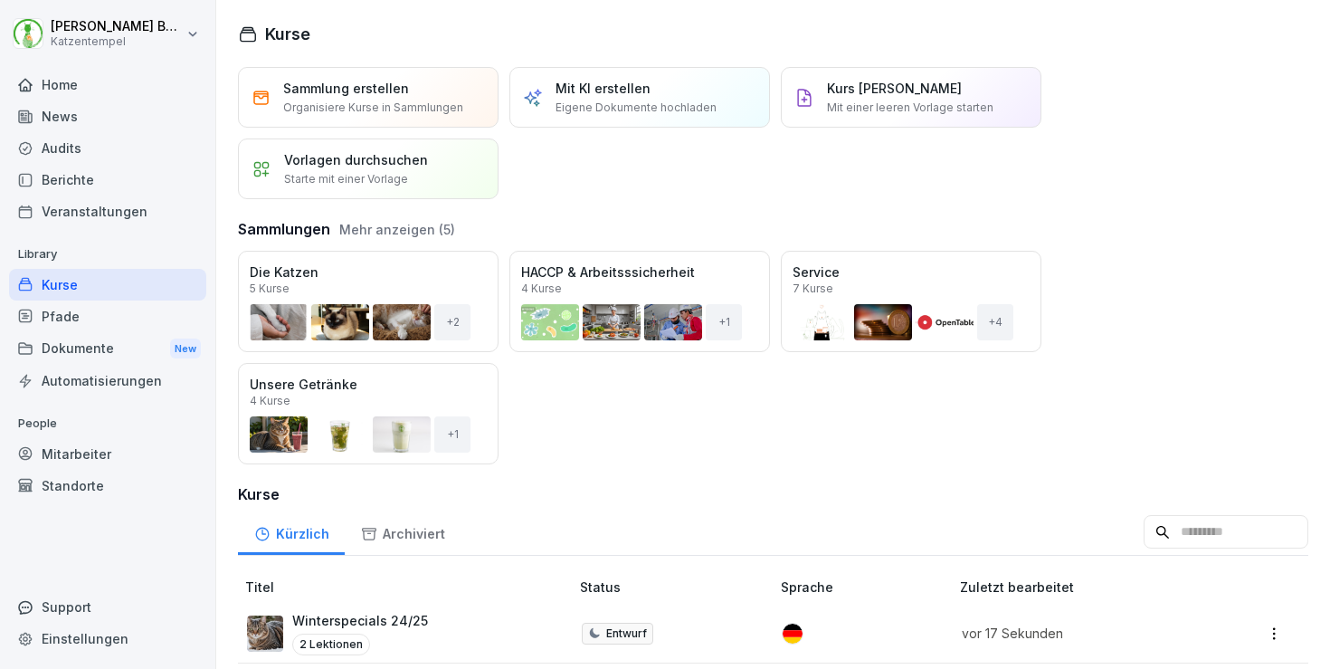
click at [0, 0] on div "Öffnen" at bounding box center [0, 0] width 0 height 0
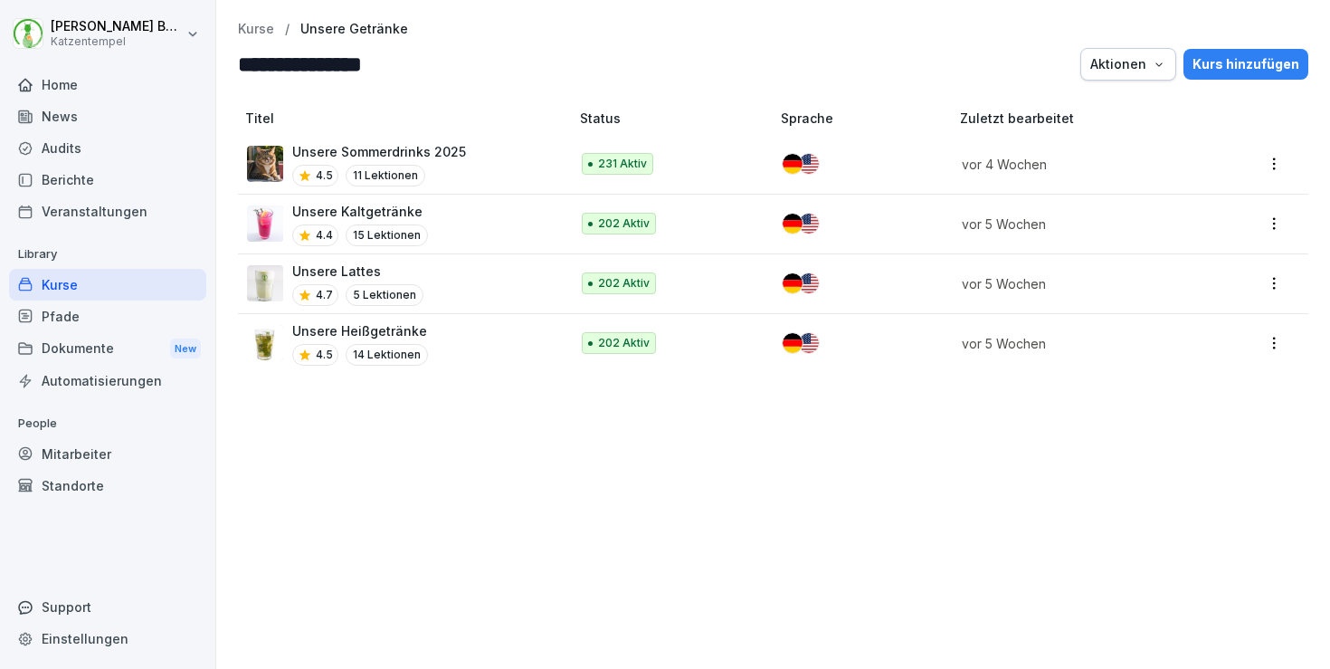
click at [244, 20] on div "**********" at bounding box center [773, 334] width 1114 height 669
click at [248, 25] on p "Kurse" at bounding box center [256, 29] width 36 height 15
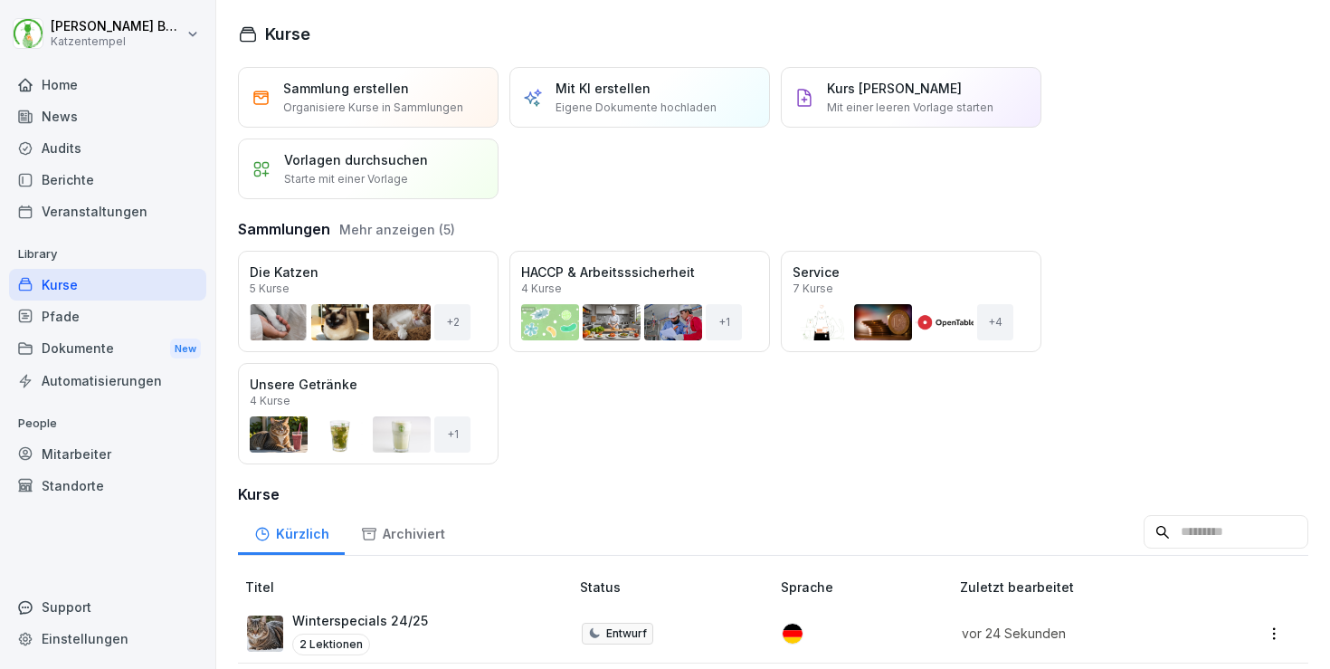
click at [0, 0] on div "Öffnen" at bounding box center [0, 0] width 0 height 0
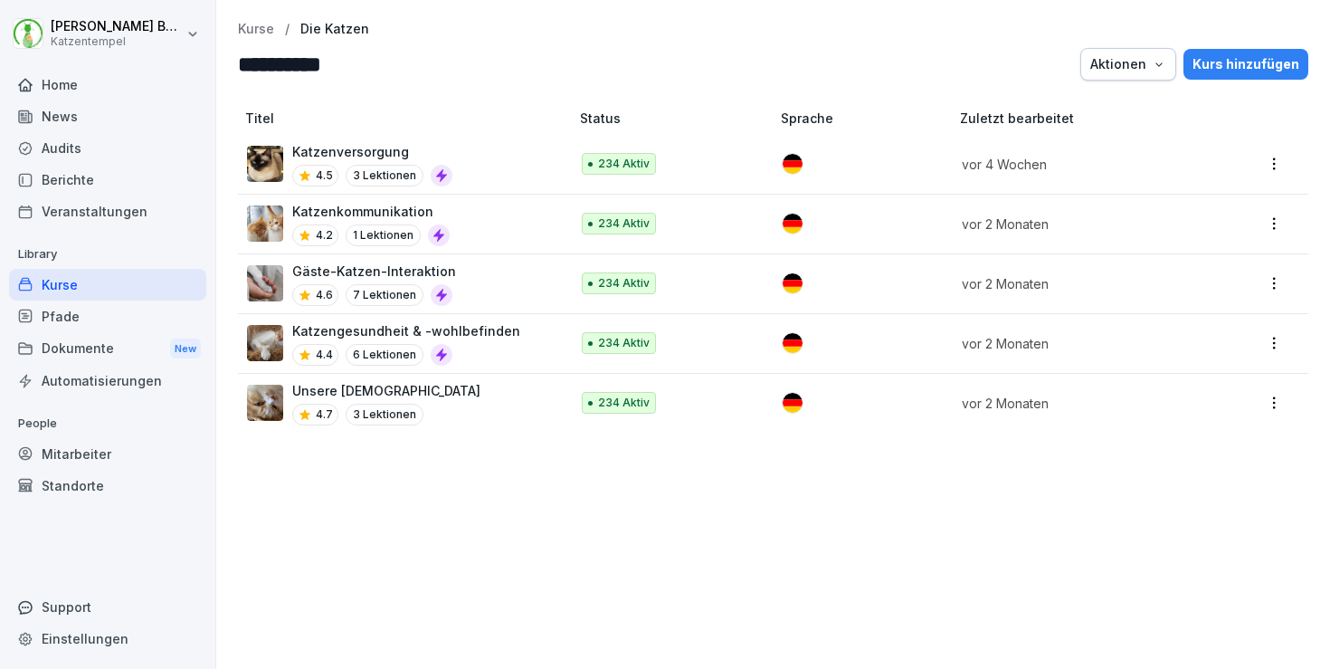
click at [252, 22] on p "Kurse" at bounding box center [256, 29] width 36 height 15
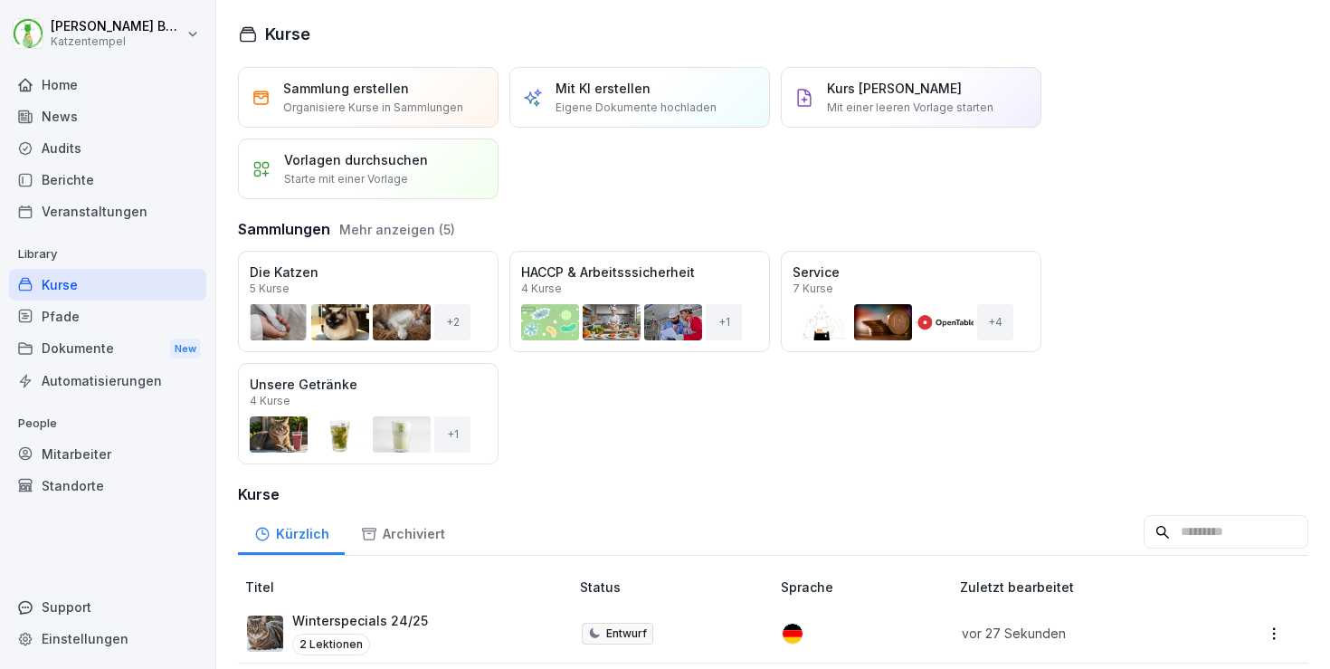
click at [0, 0] on div "Öffnen" at bounding box center [0, 0] width 0 height 0
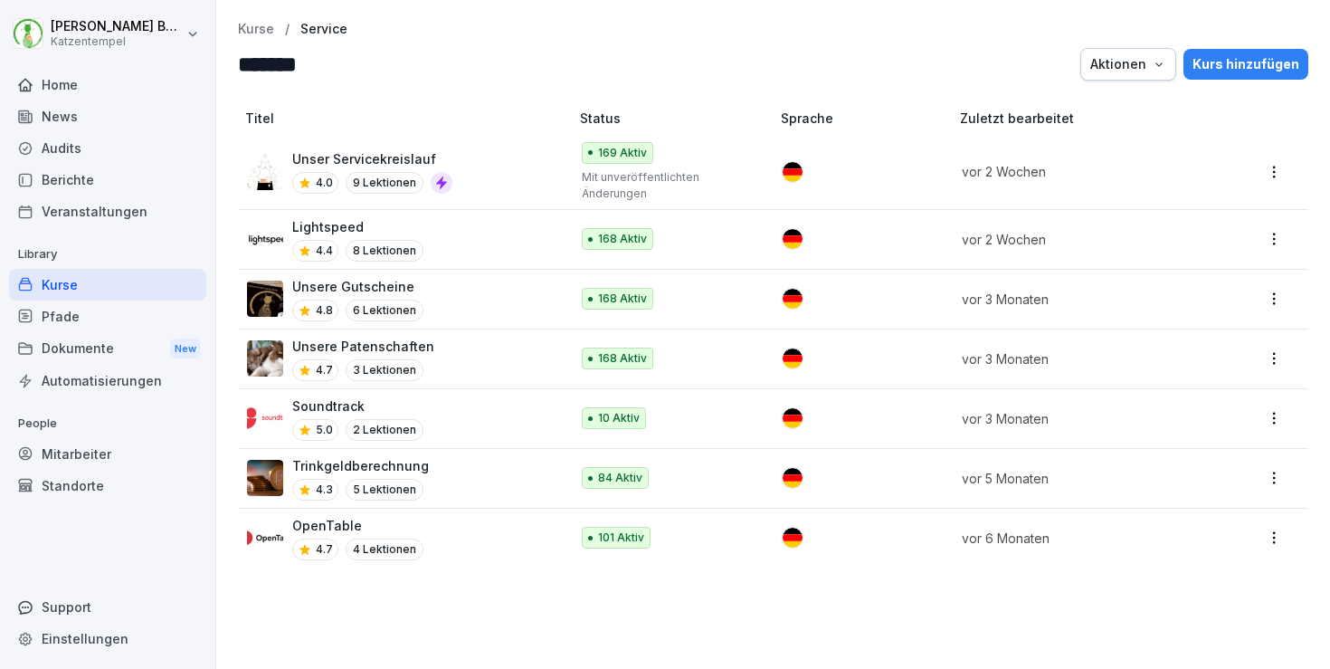
click at [261, 28] on p "Kurse" at bounding box center [256, 29] width 36 height 15
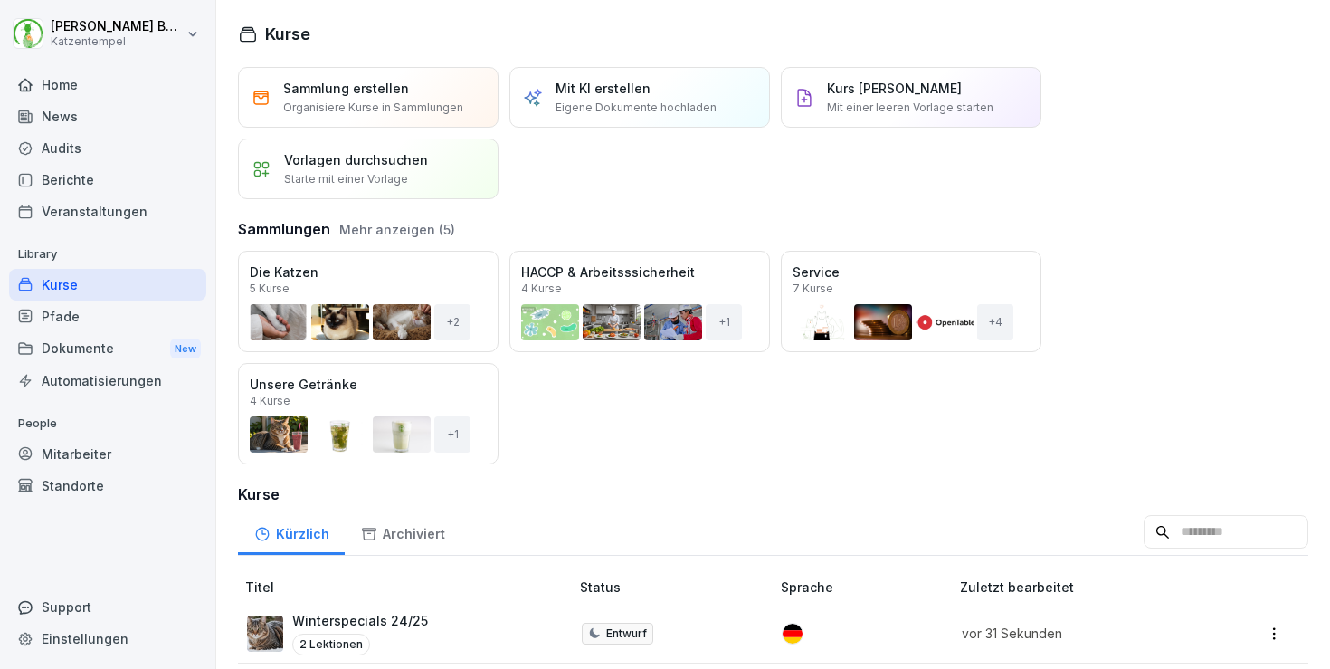
click at [404, 222] on button "Mehr anzeigen (5)" at bounding box center [397, 229] width 116 height 19
click at [0, 0] on div "Öffnen" at bounding box center [0, 0] width 0 height 0
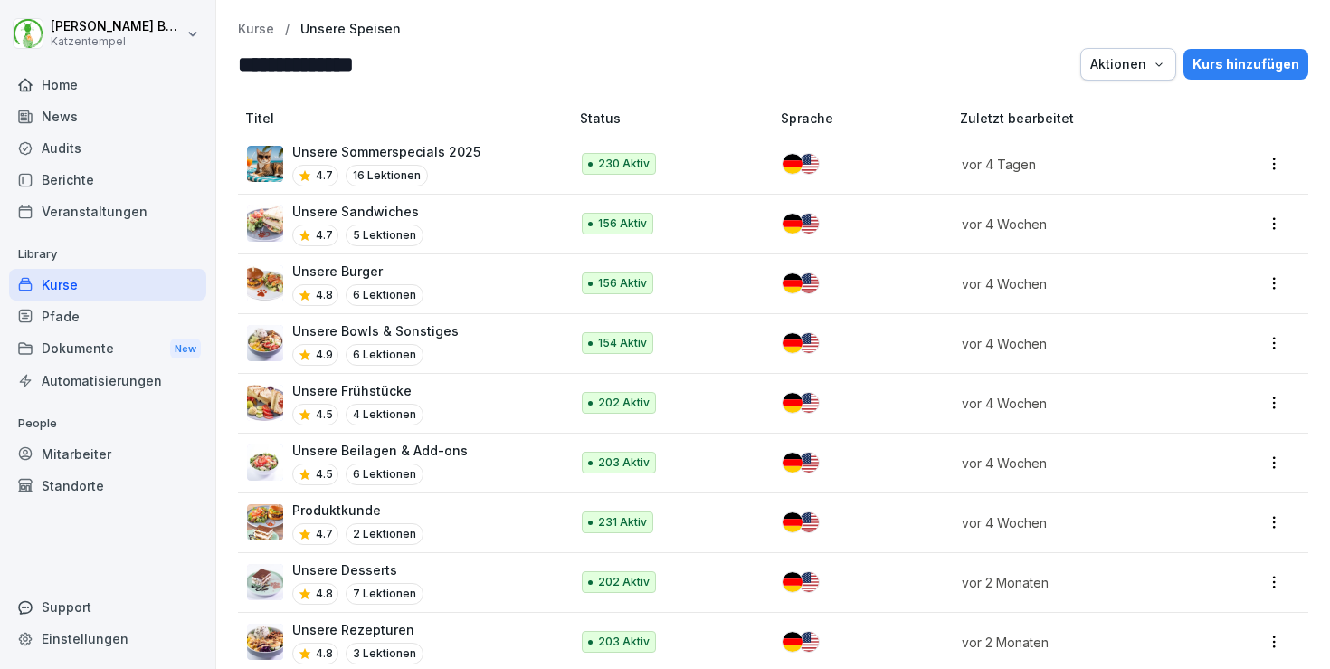
scroll to position [21, 0]
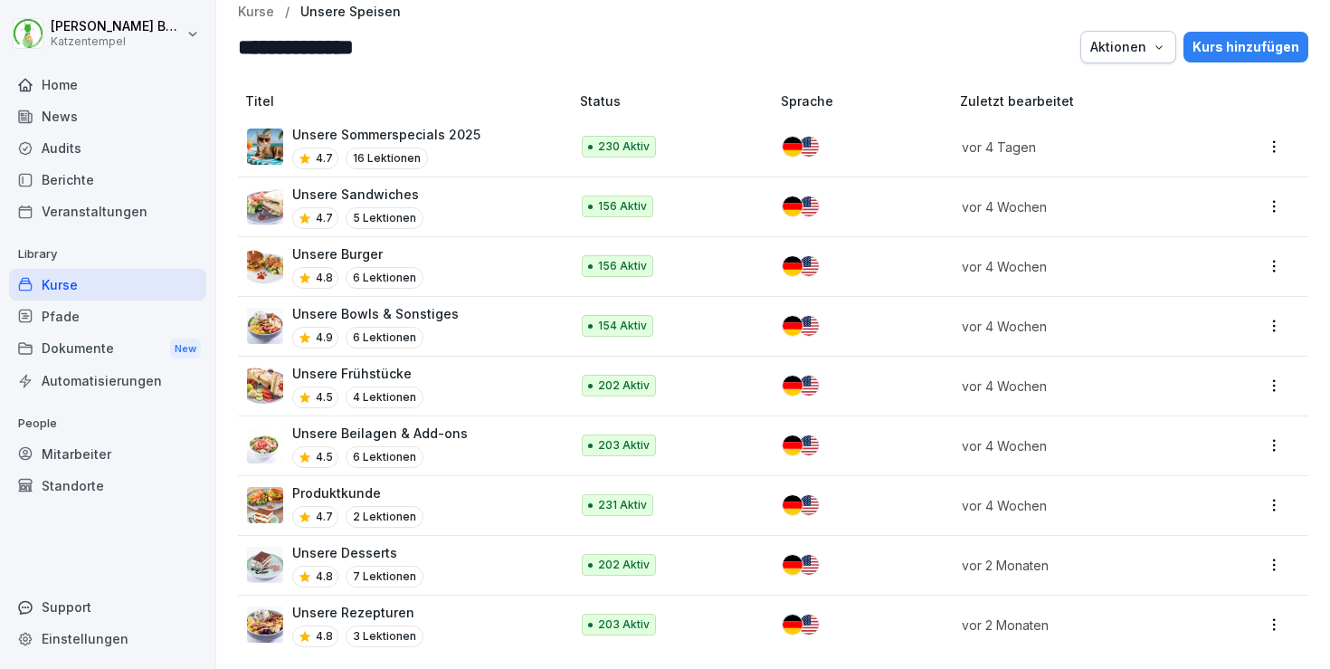
click at [251, 9] on p "Kurse" at bounding box center [256, 12] width 36 height 15
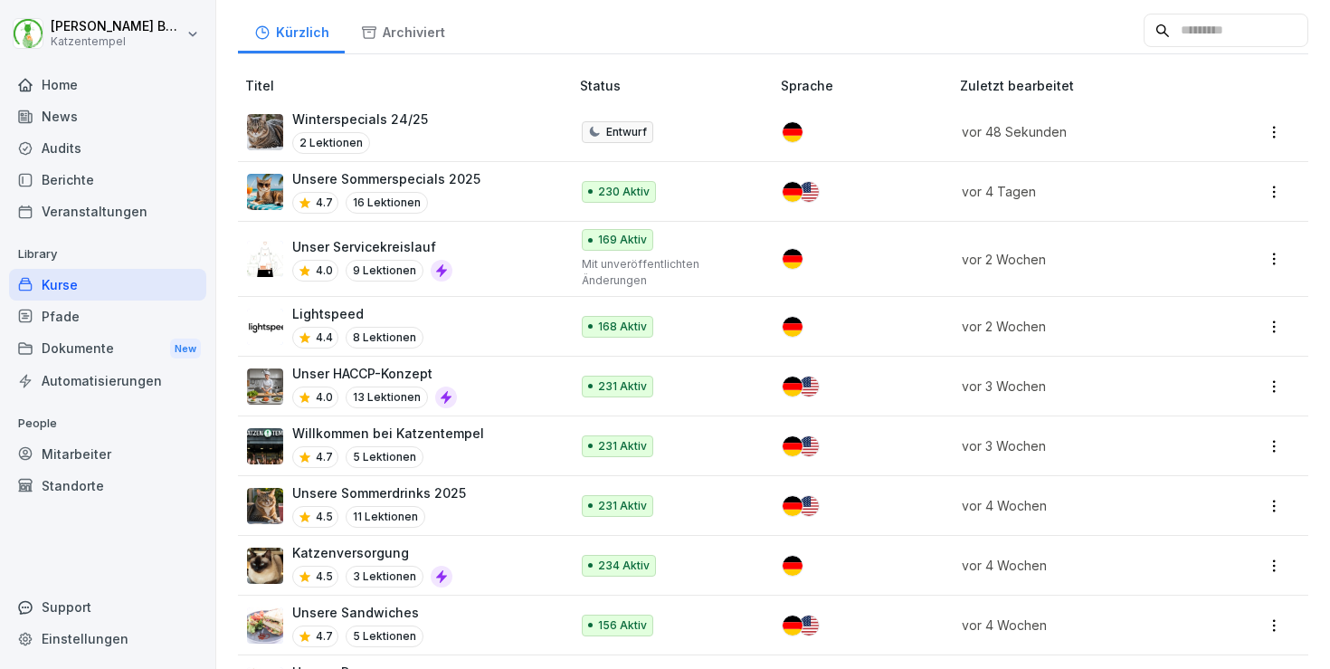
scroll to position [422, 0]
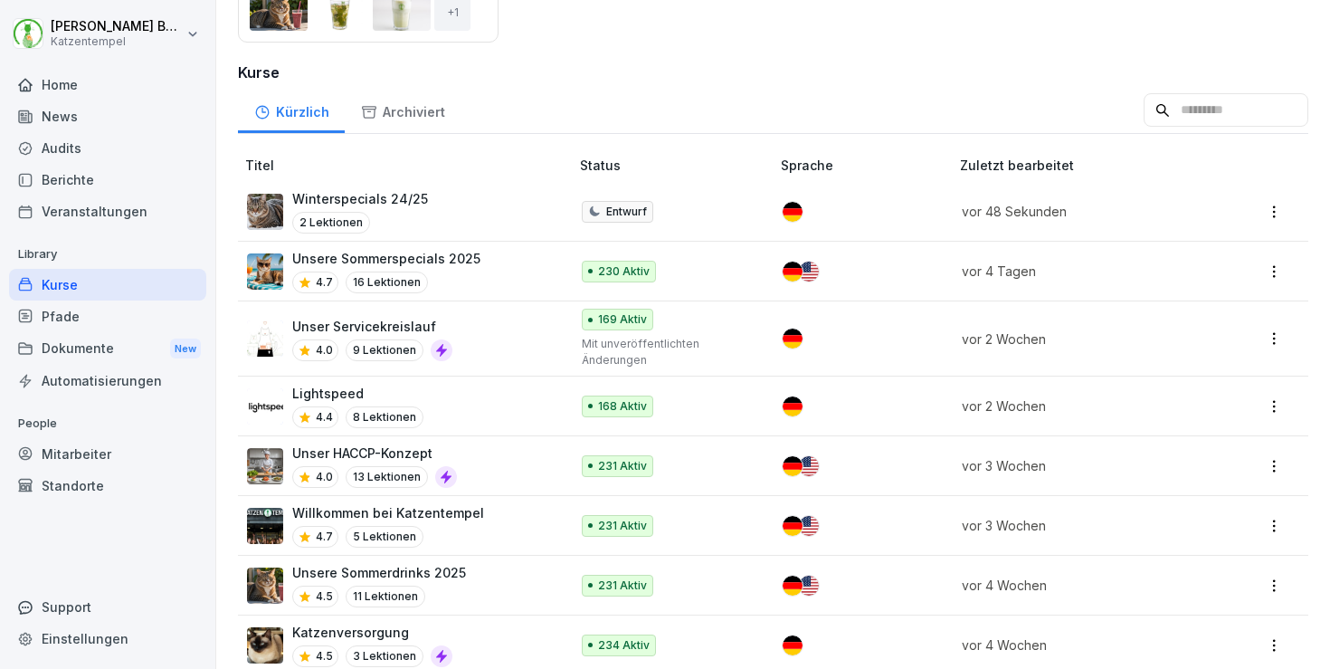
click at [501, 280] on div "Unsere Sommerspecials 2025 4.7 16 Lektionen" at bounding box center [399, 271] width 304 height 44
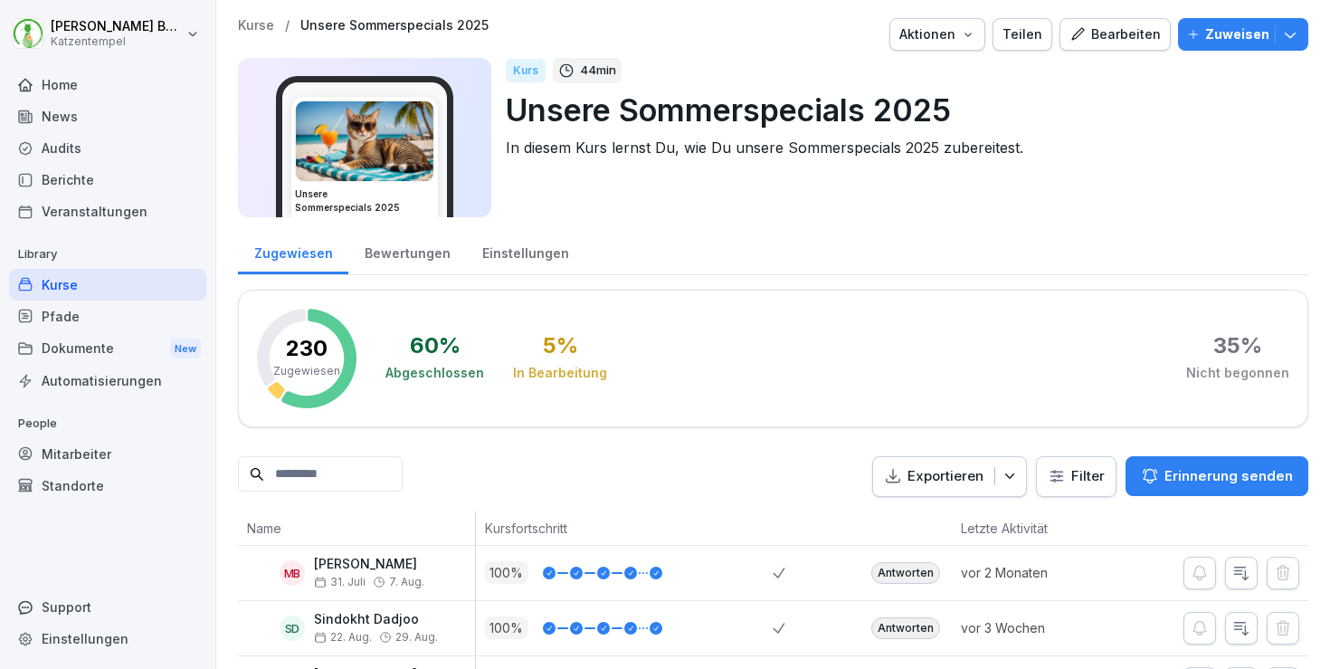
click at [250, 30] on p "Kurse" at bounding box center [256, 25] width 36 height 15
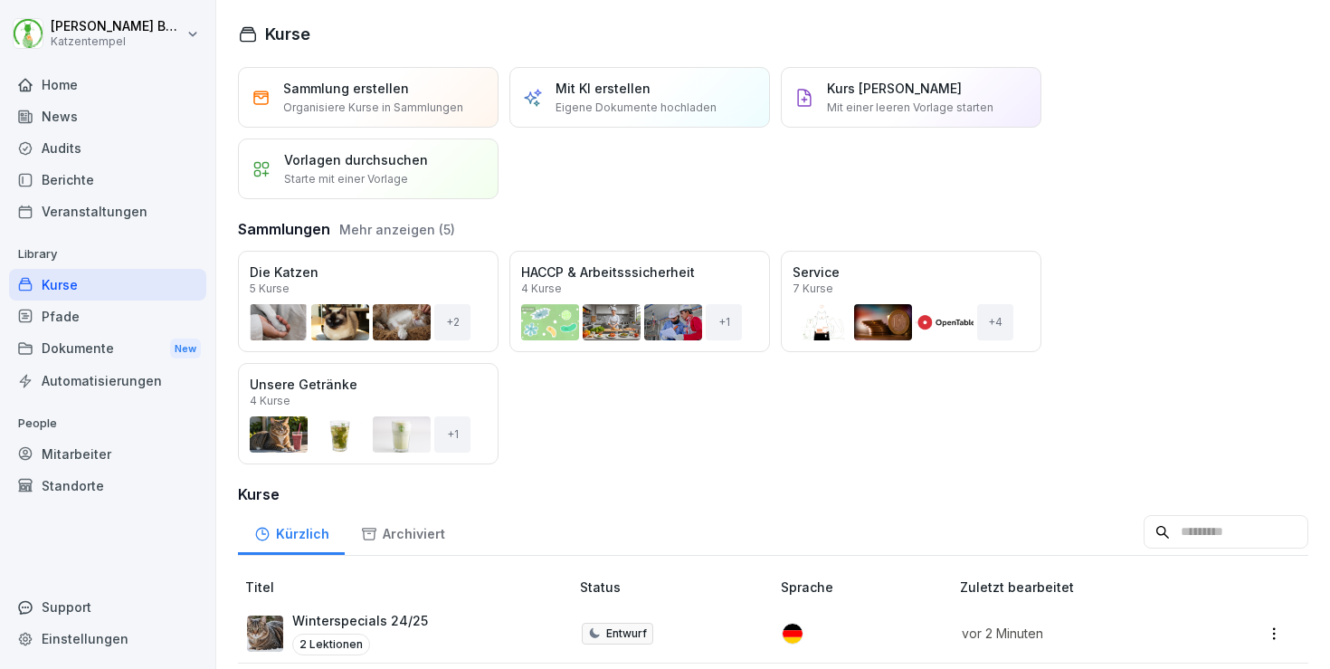
scroll to position [143, 0]
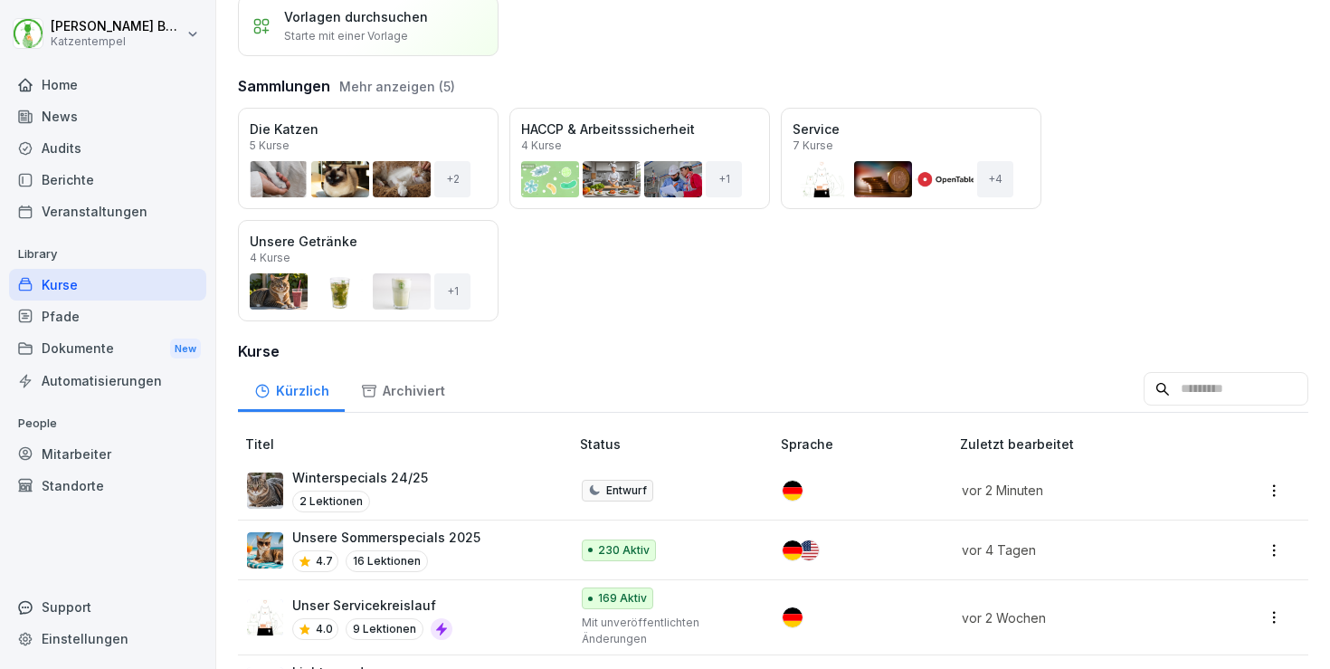
click at [441, 481] on div "Winterspecials 24/25 2 Lektionen" at bounding box center [399, 490] width 304 height 44
